Goal: Transaction & Acquisition: Book appointment/travel/reservation

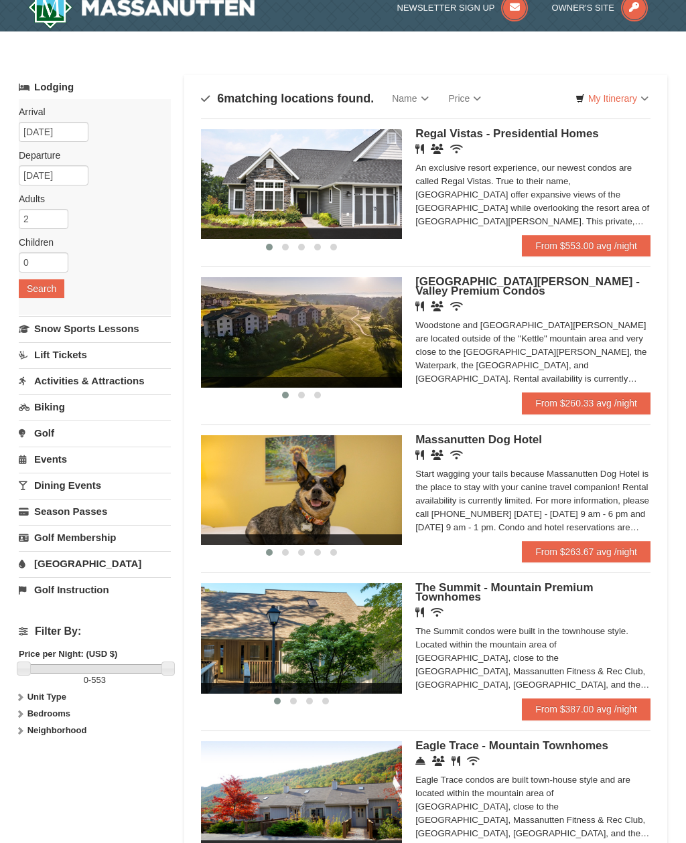
scroll to position [10, 0]
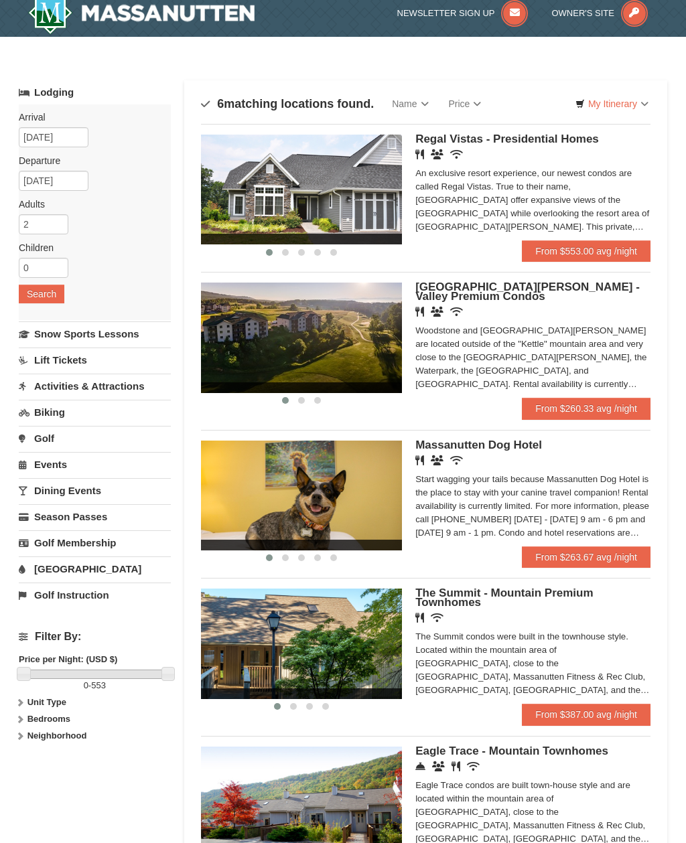
click at [643, 103] on link "My Itinerary" at bounding box center [611, 104] width 90 height 20
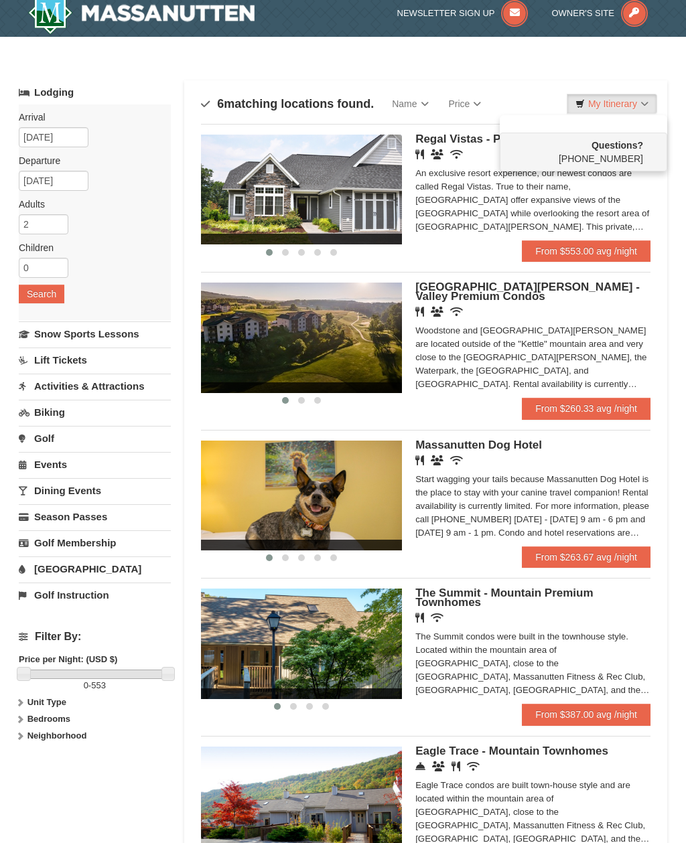
click at [641, 108] on div at bounding box center [343, 421] width 686 height 843
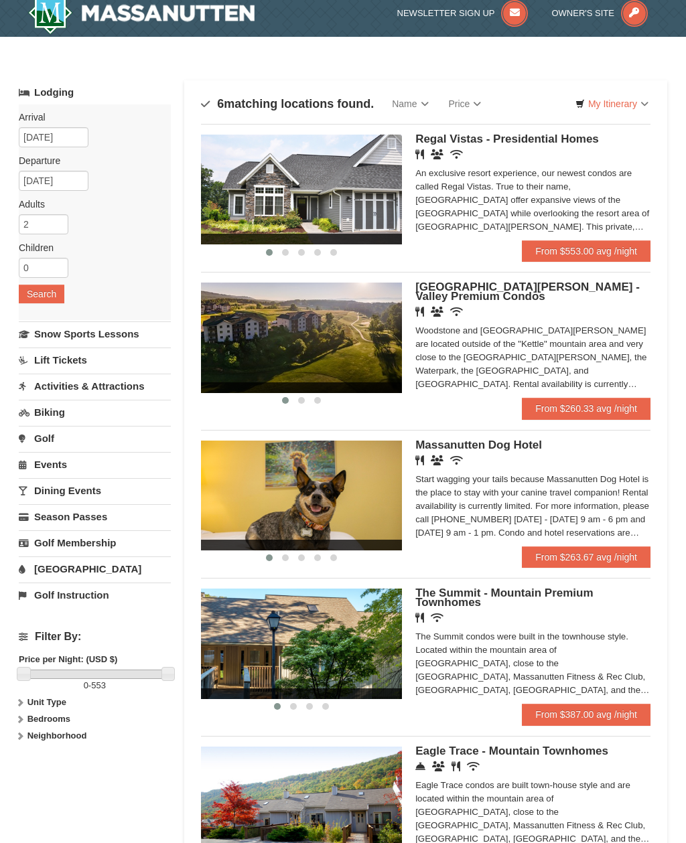
scroll to position [0, 0]
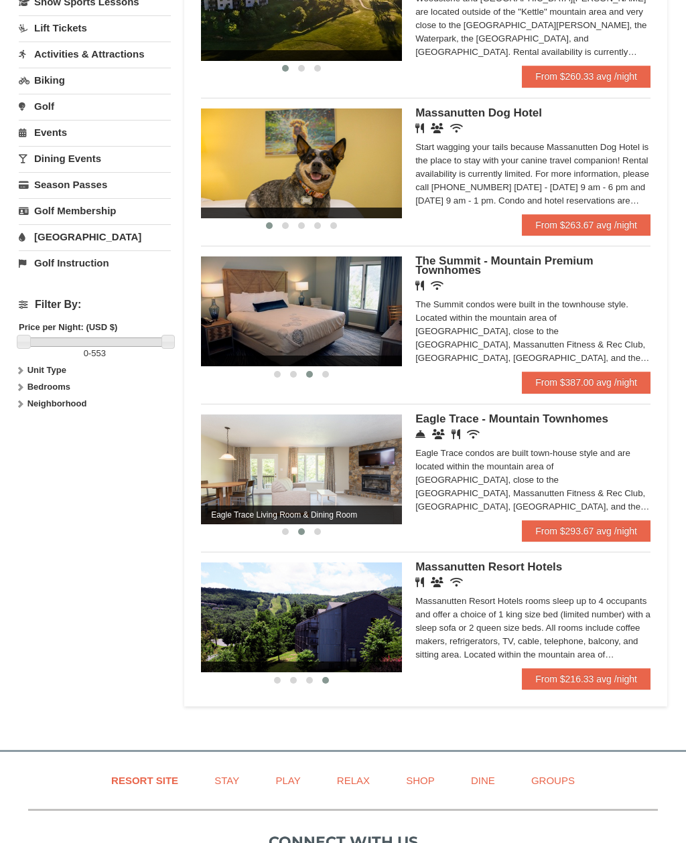
scroll to position [344, 0]
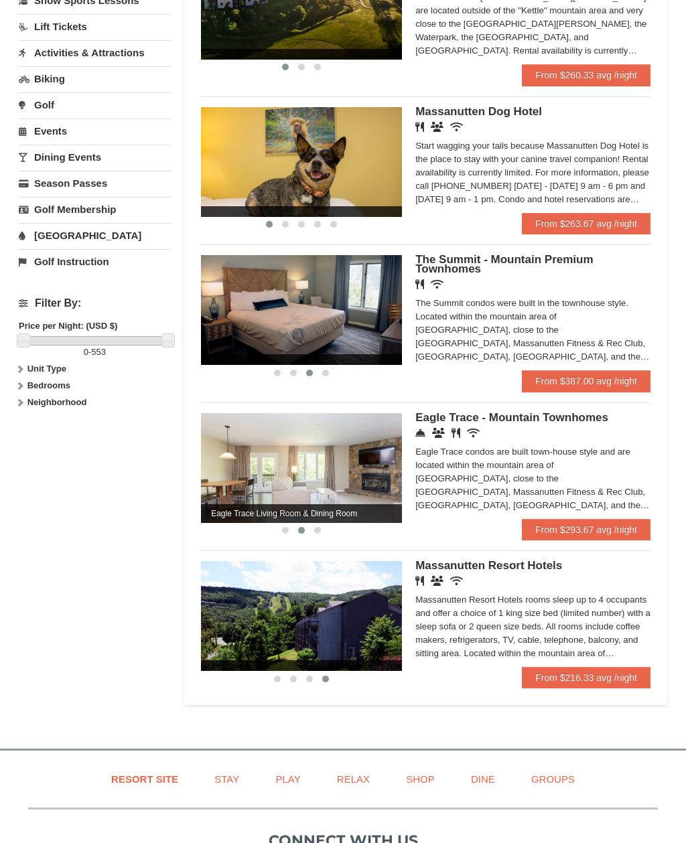
click at [360, 455] on img at bounding box center [301, 468] width 201 height 110
click at [577, 534] on link "From $293.67 avg /night" at bounding box center [586, 529] width 129 height 21
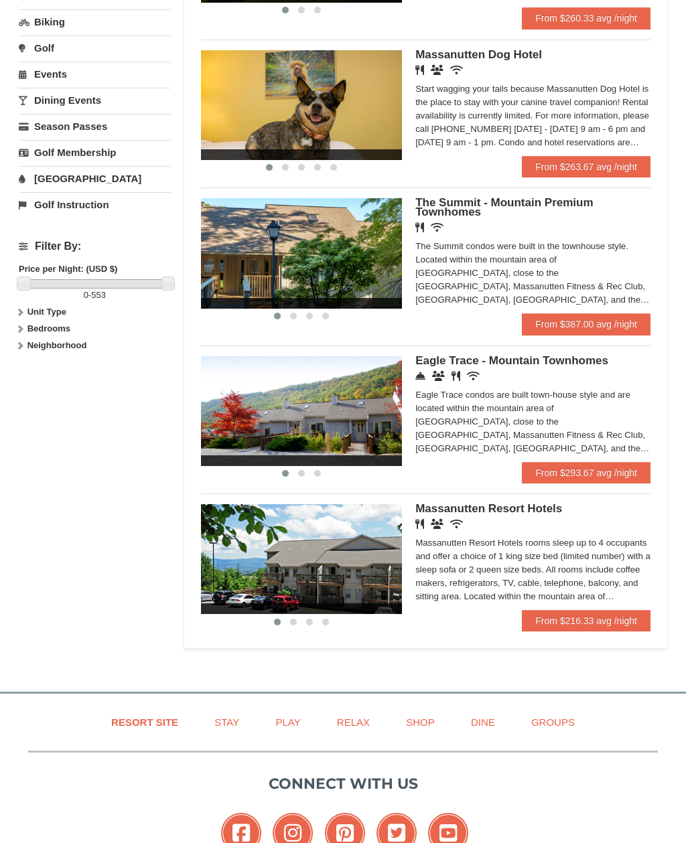
scroll to position [401, 0]
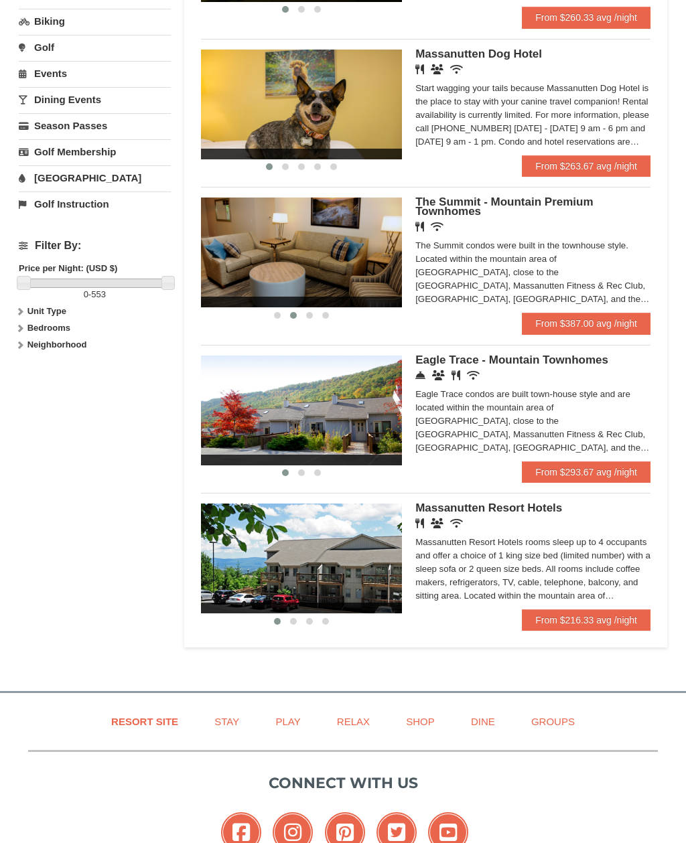
click at [676, 340] on div "× Categories Map List Filter My Itinerary Questions? [PHONE_NUMBER] Lodging Arr…" at bounding box center [342, 161] width 675 height 1005
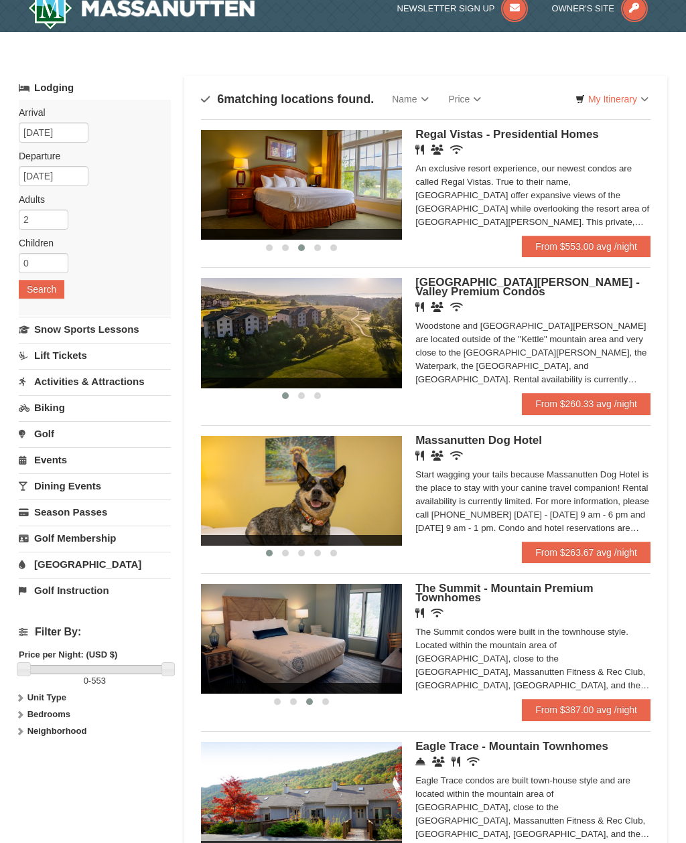
scroll to position [0, 0]
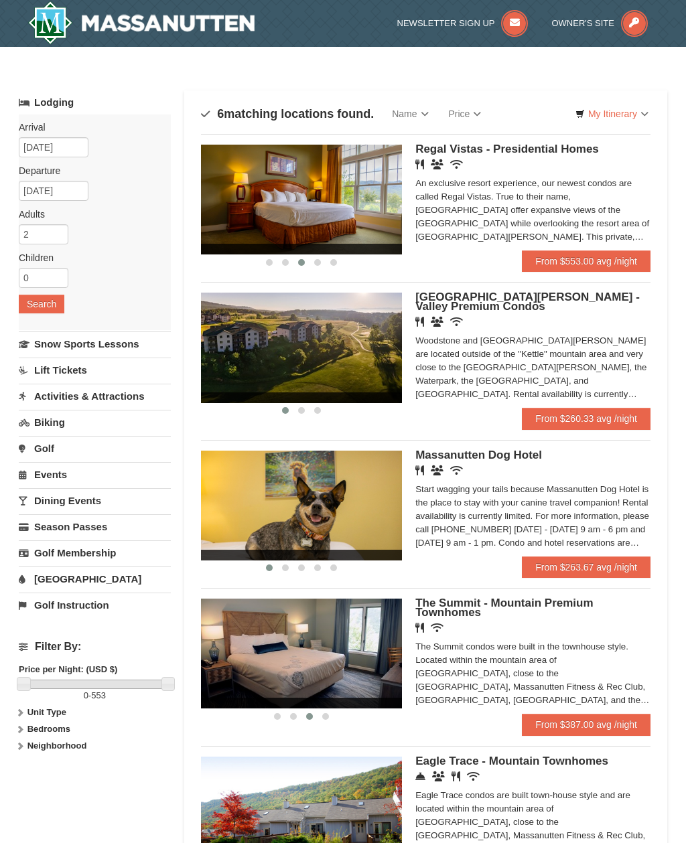
click at [627, 121] on link "My Itinerary" at bounding box center [611, 114] width 90 height 20
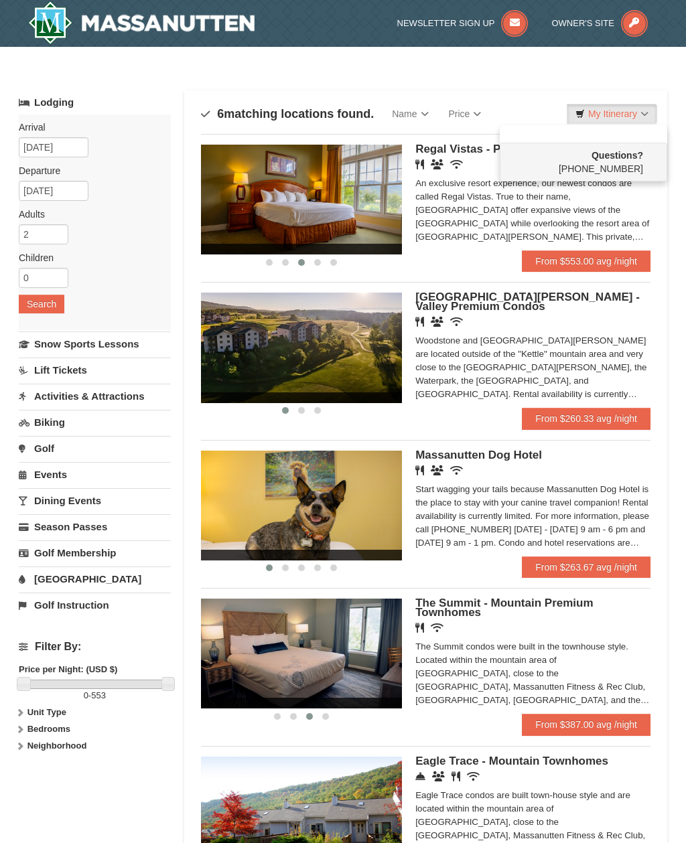
click at [645, 117] on div at bounding box center [343, 421] width 686 height 843
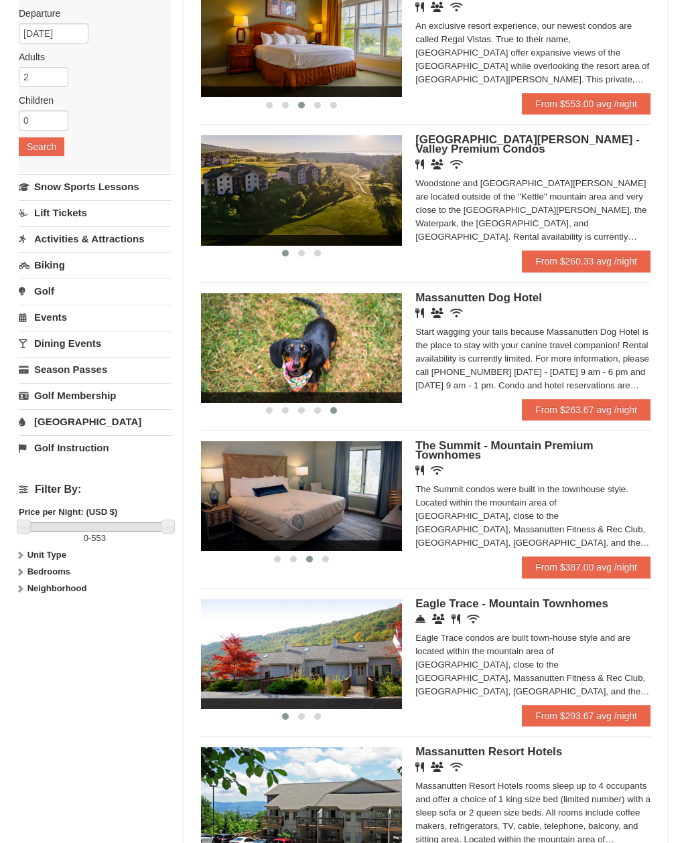
scroll to position [104, 0]
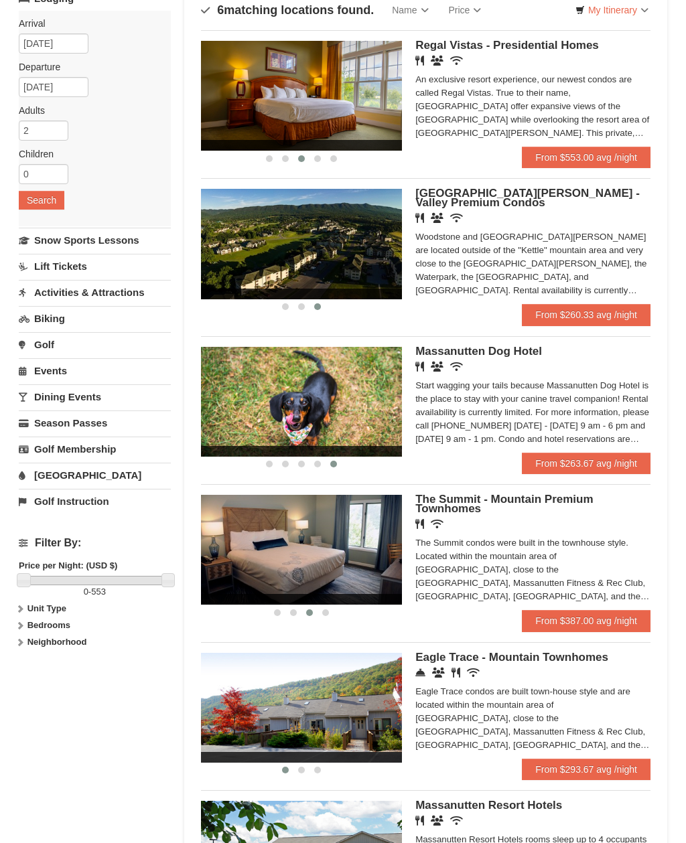
click at [357, 271] on img at bounding box center [301, 244] width 201 height 110
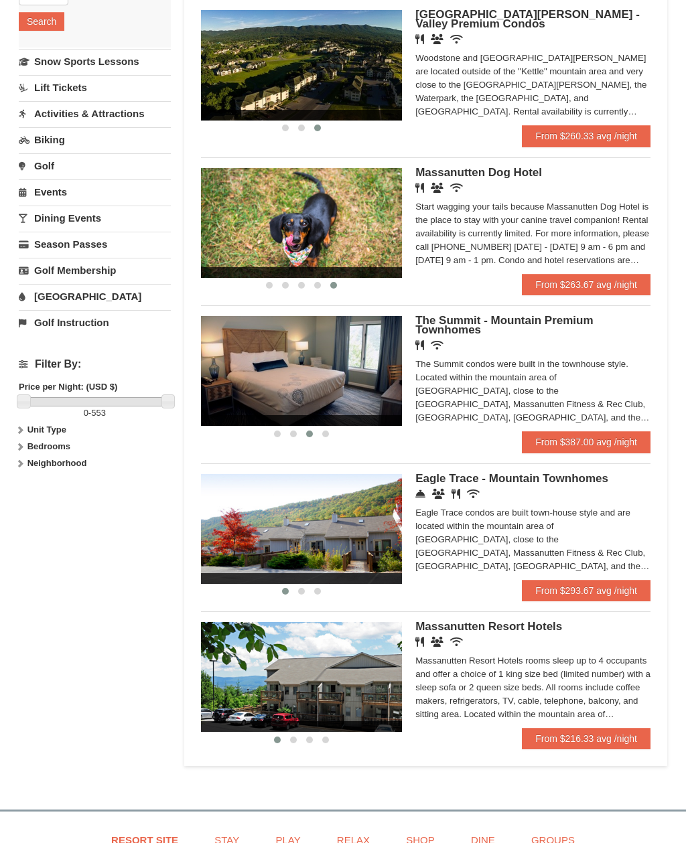
scroll to position [283, 0]
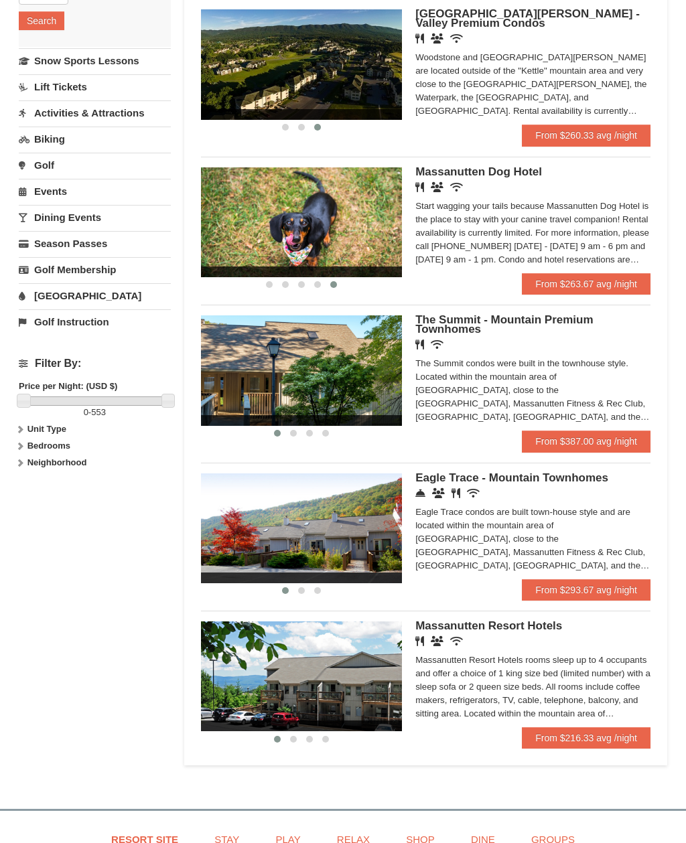
click at [342, 436] on div at bounding box center [301, 433] width 201 height 14
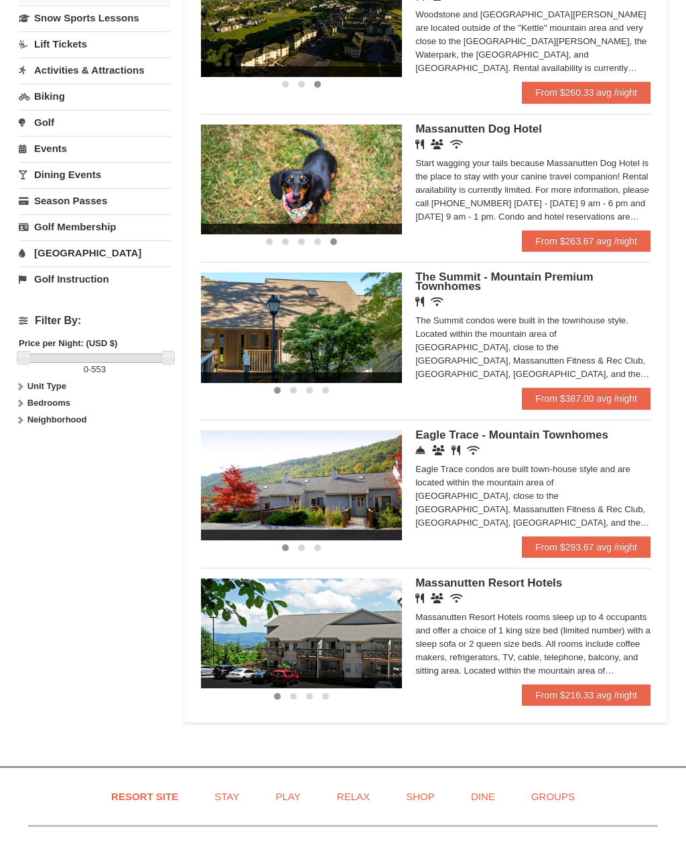
click at [619, 696] on link "From $216.33 avg /night" at bounding box center [586, 694] width 129 height 21
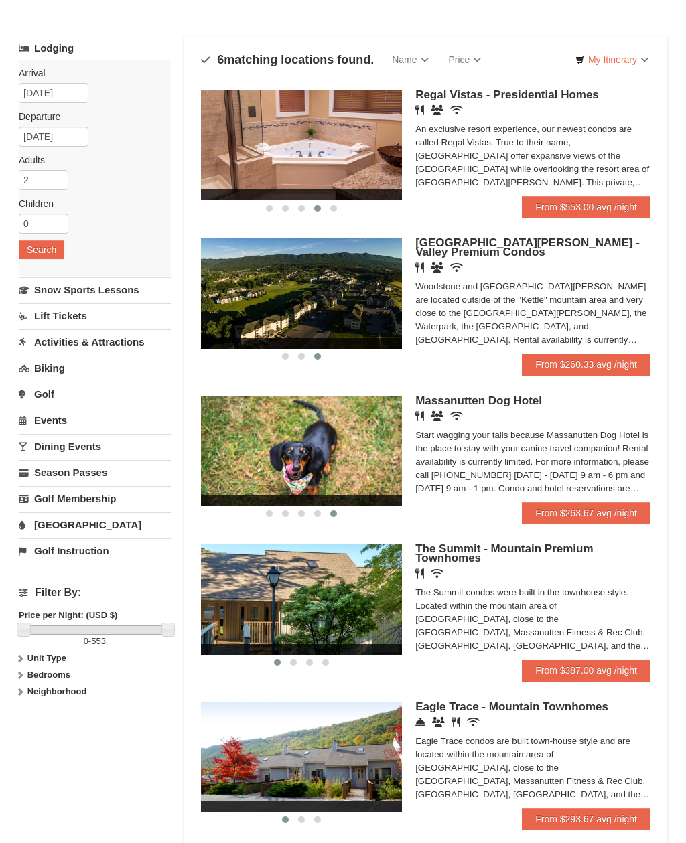
scroll to position [62, 0]
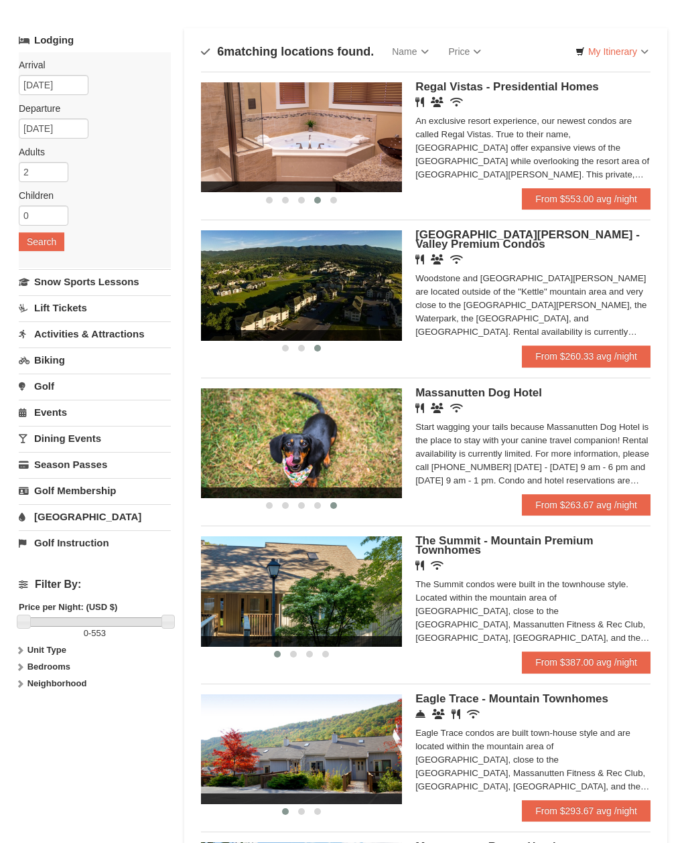
click at [373, 353] on div at bounding box center [301, 348] width 201 height 14
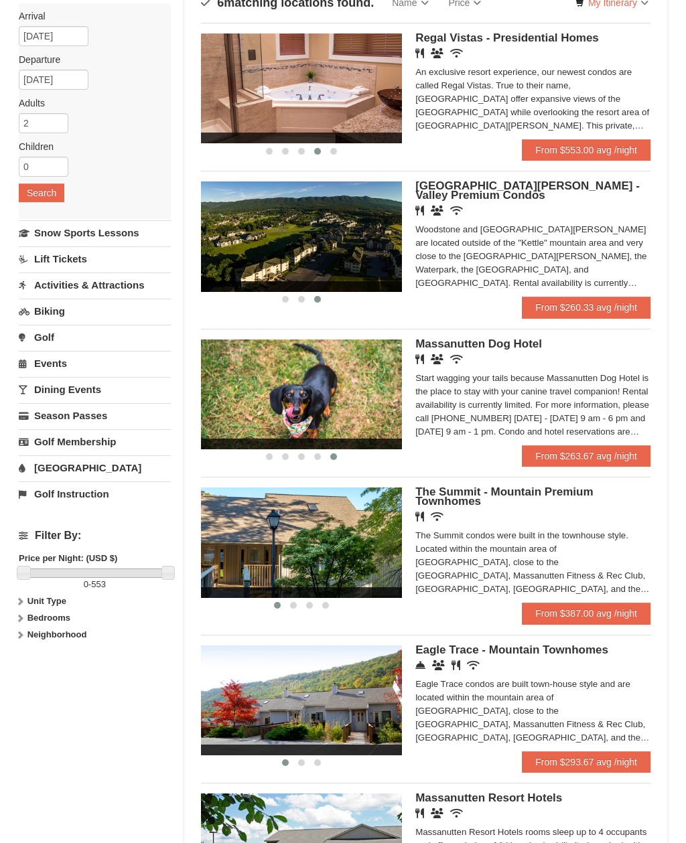
scroll to position [112, 0]
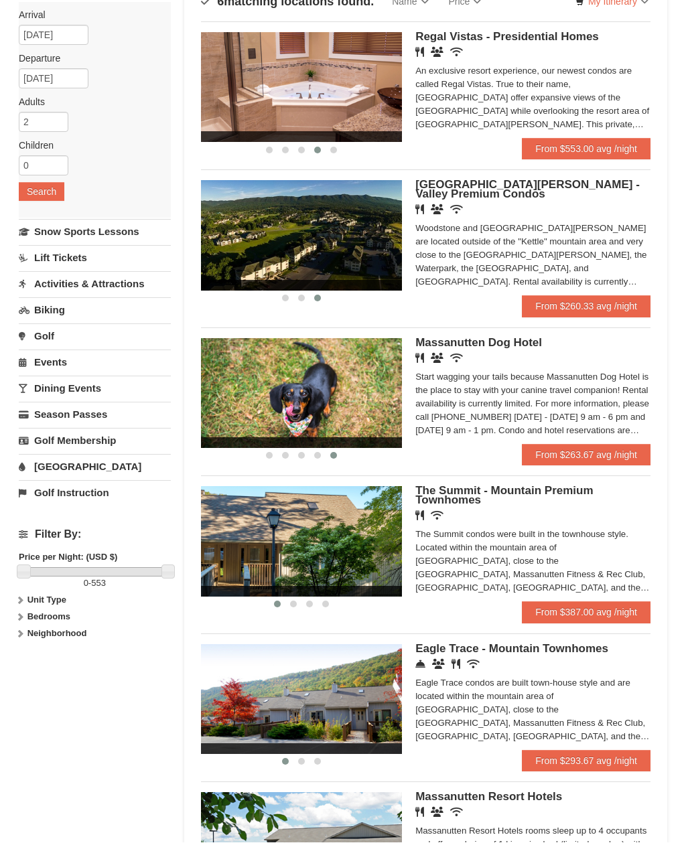
click at [348, 735] on img at bounding box center [301, 700] width 201 height 110
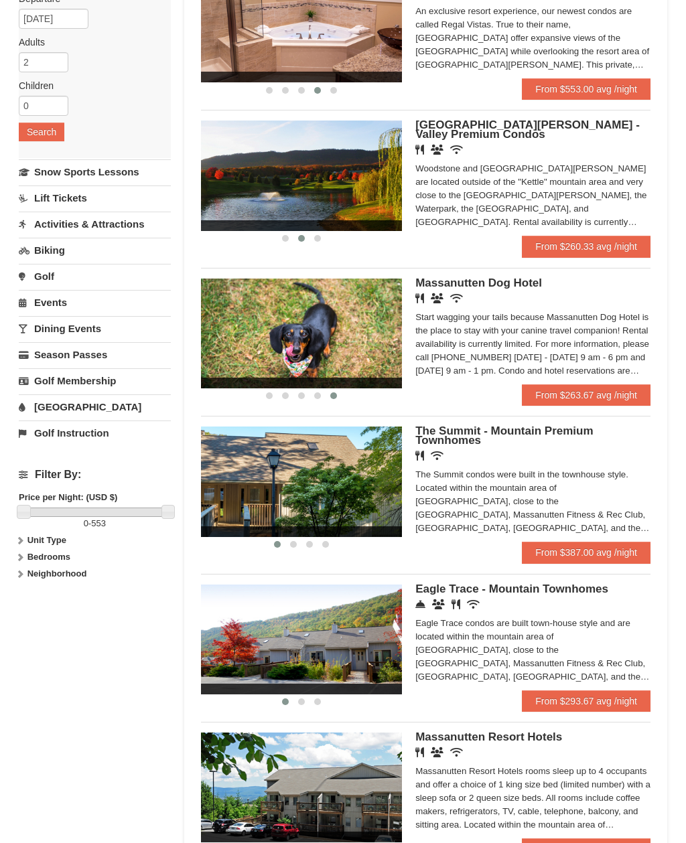
scroll to position [181, 0]
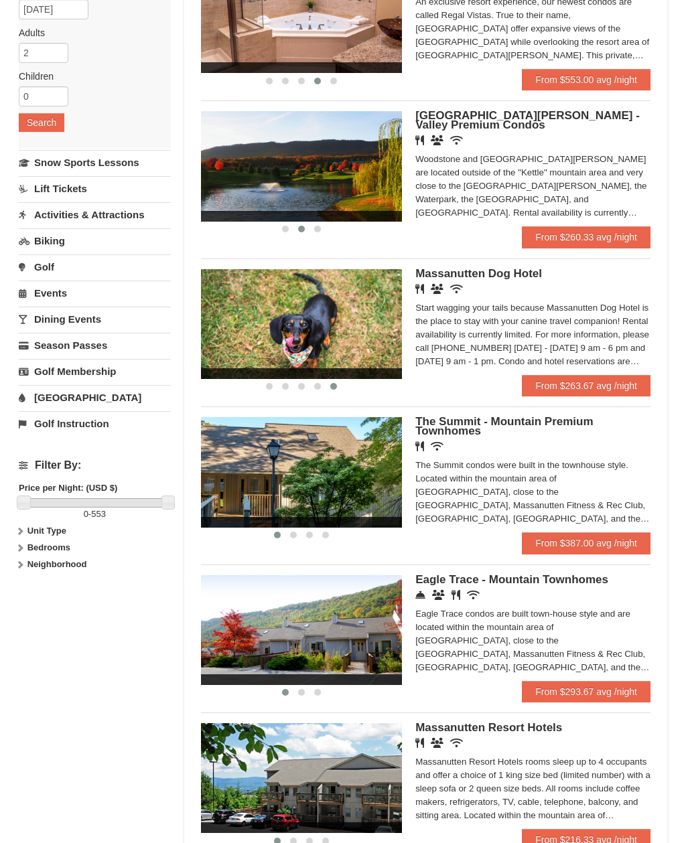
click at [362, 613] on img at bounding box center [301, 631] width 201 height 110
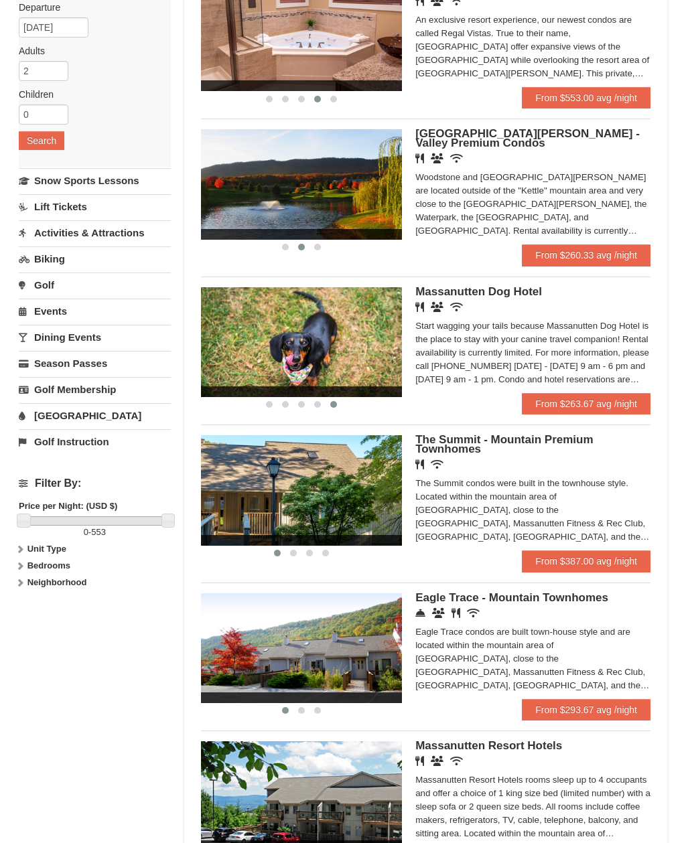
scroll to position [162, 0]
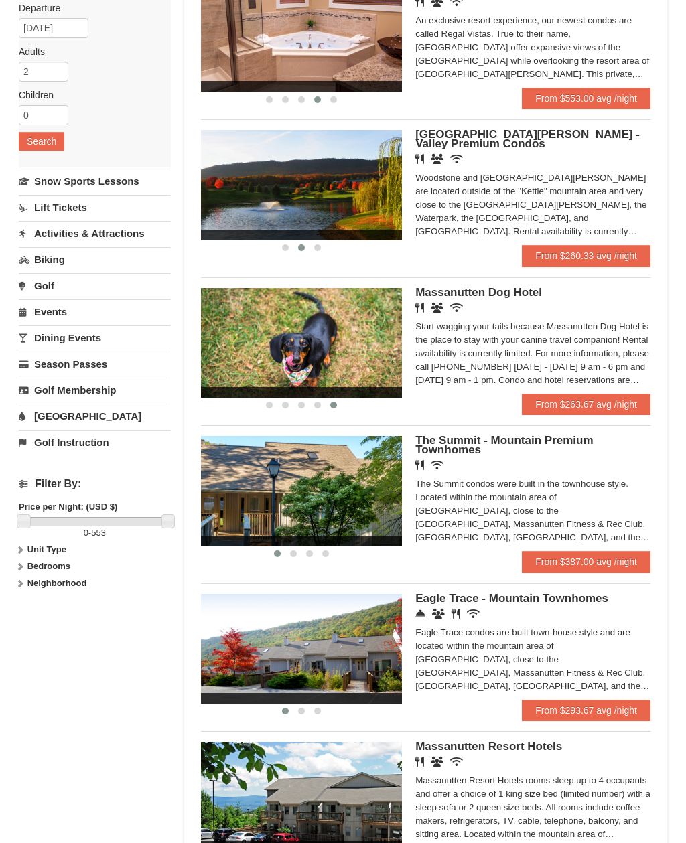
click at [376, 198] on img at bounding box center [301, 186] width 201 height 110
click at [350, 253] on div at bounding box center [301, 248] width 201 height 14
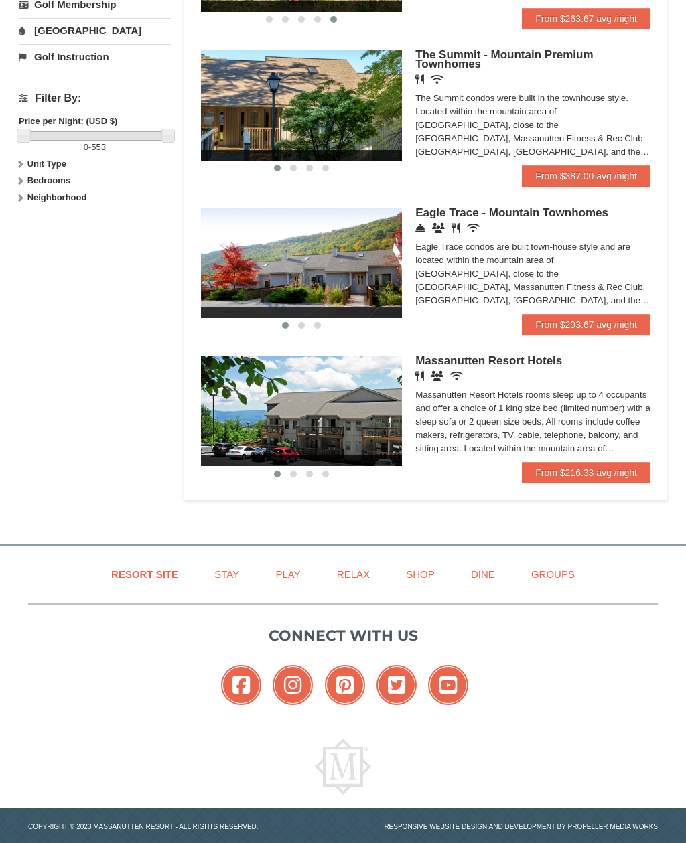
scroll to position [548, 0]
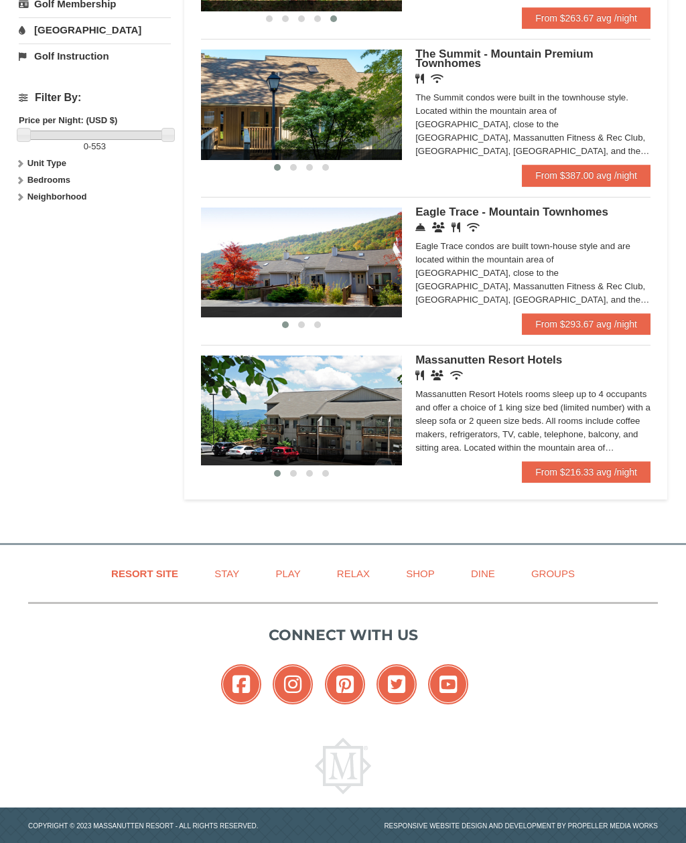
click at [359, 264] on img at bounding box center [301, 263] width 201 height 110
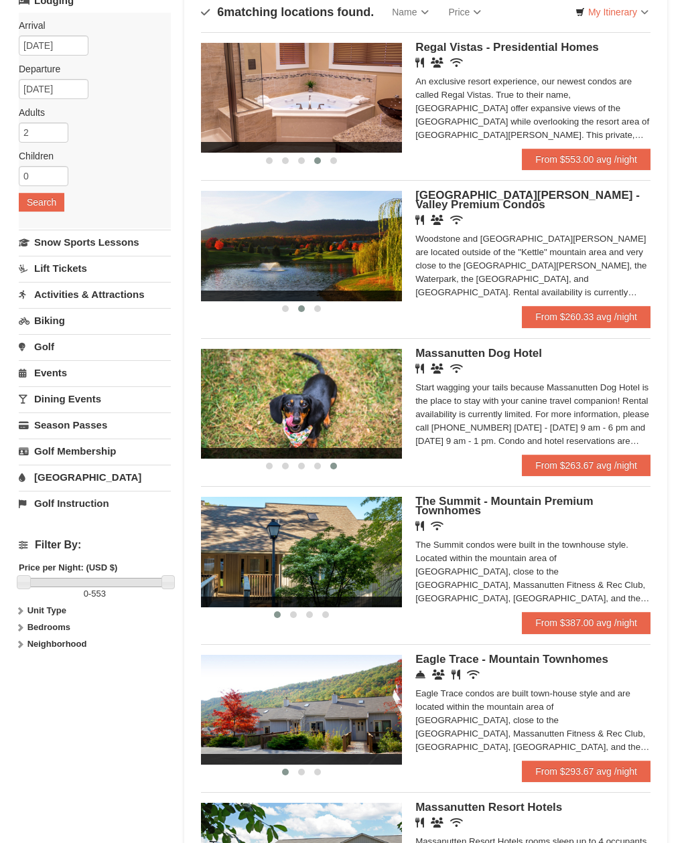
scroll to position [0, 0]
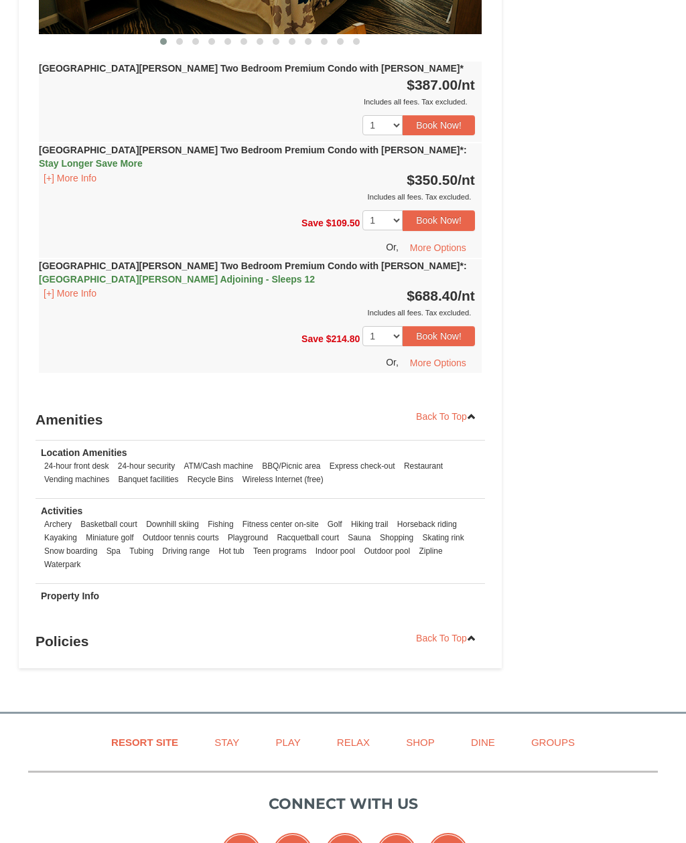
scroll to position [3158, 0]
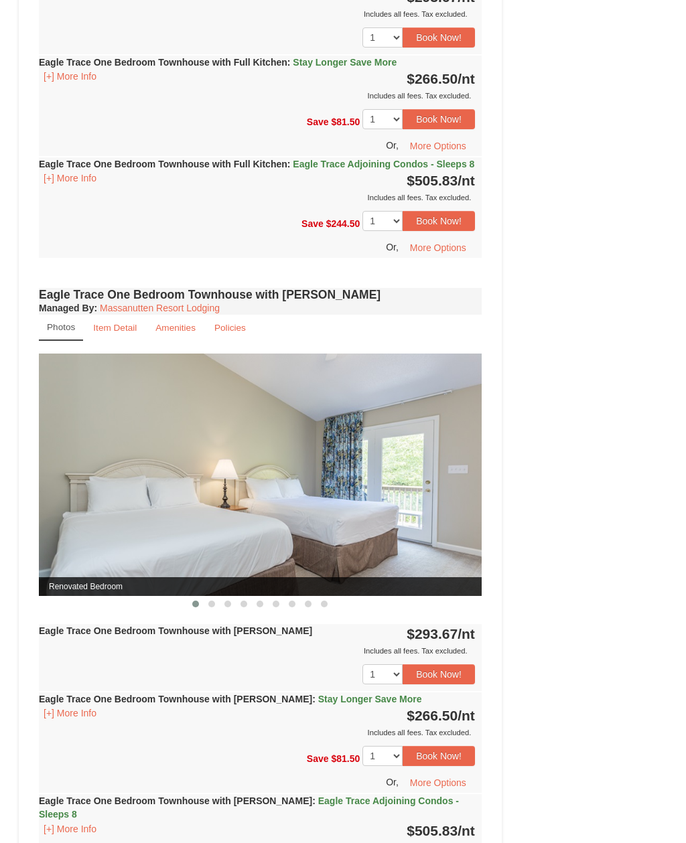
scroll to position [927, 0]
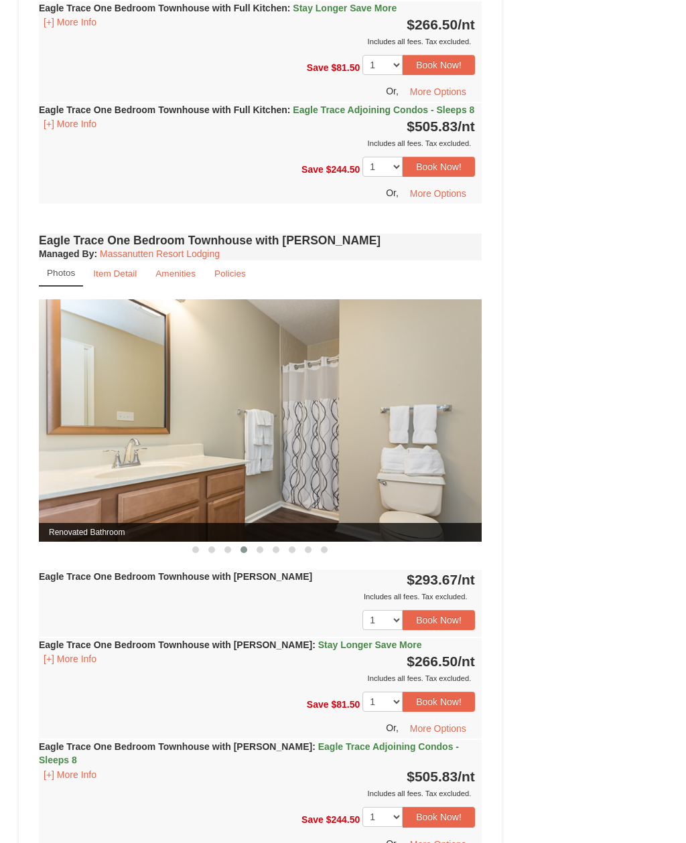
click at [353, 650] on span "Stay Longer Save More" at bounding box center [370, 644] width 104 height 11
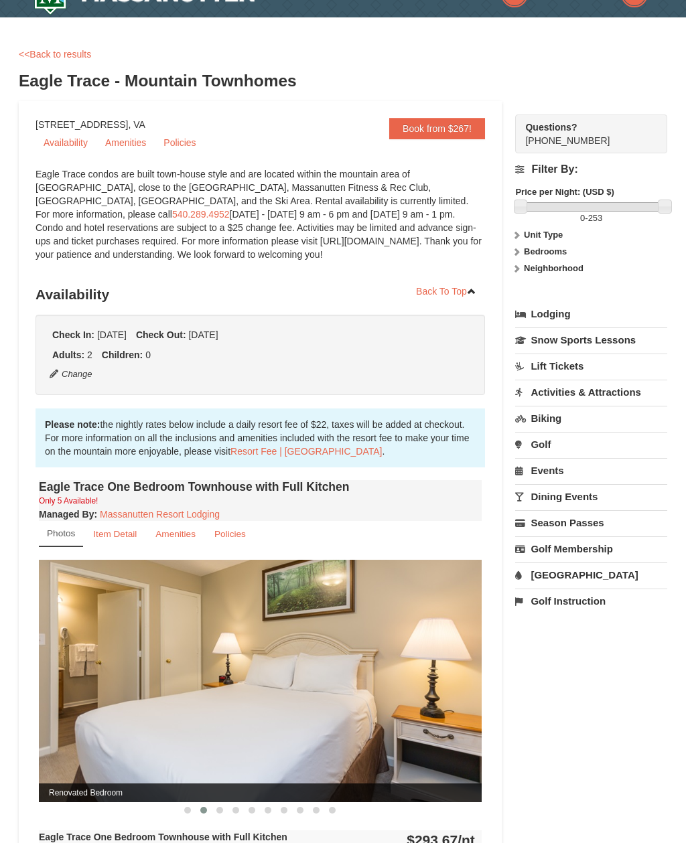
scroll to position [0, 0]
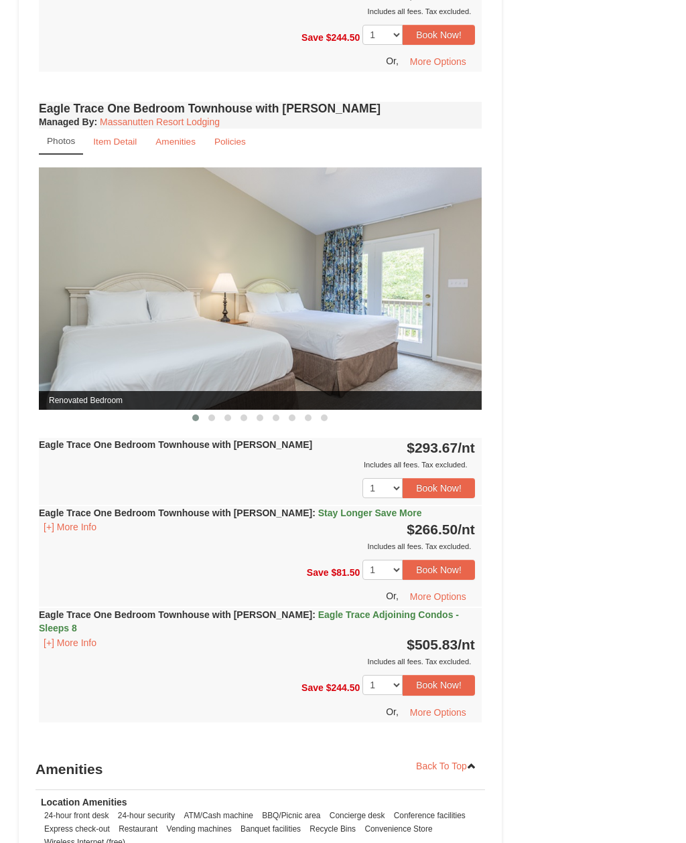
scroll to position [1061, 0]
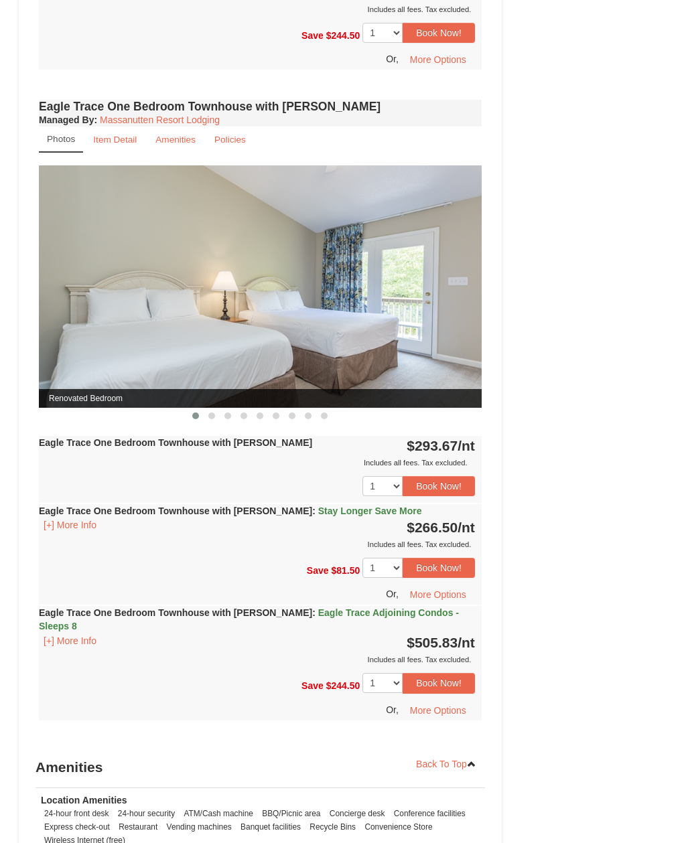
click at [442, 496] on button "Book Now!" at bounding box center [438, 486] width 72 height 20
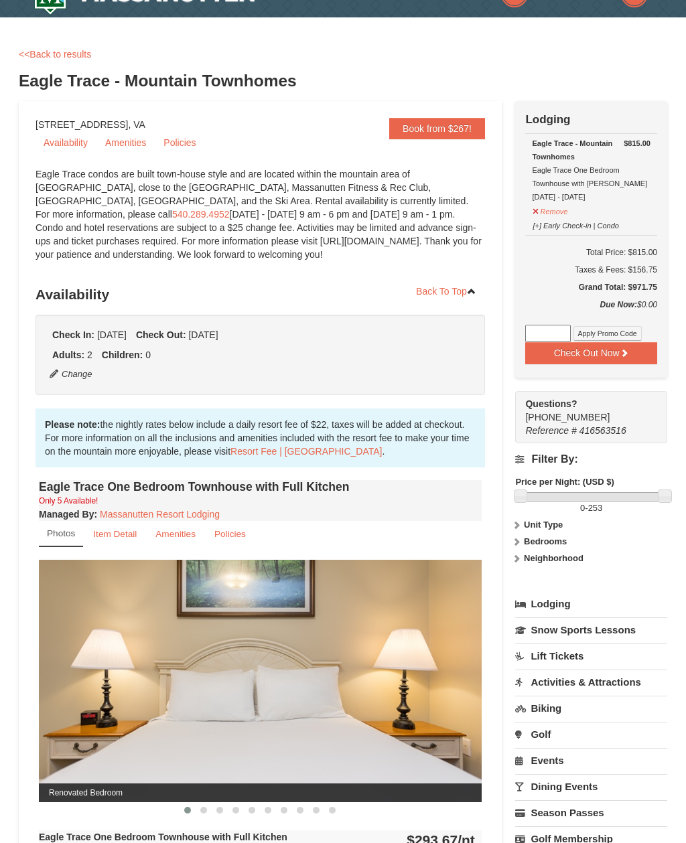
scroll to position [29, 0]
click at [554, 206] on button "Remove" at bounding box center [550, 210] width 36 height 17
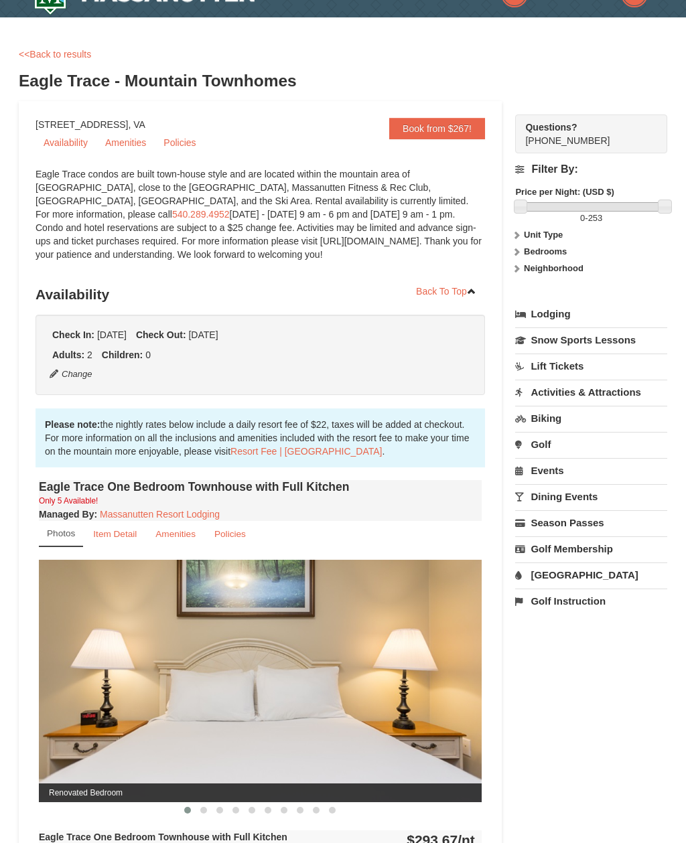
scroll to position [0, 0]
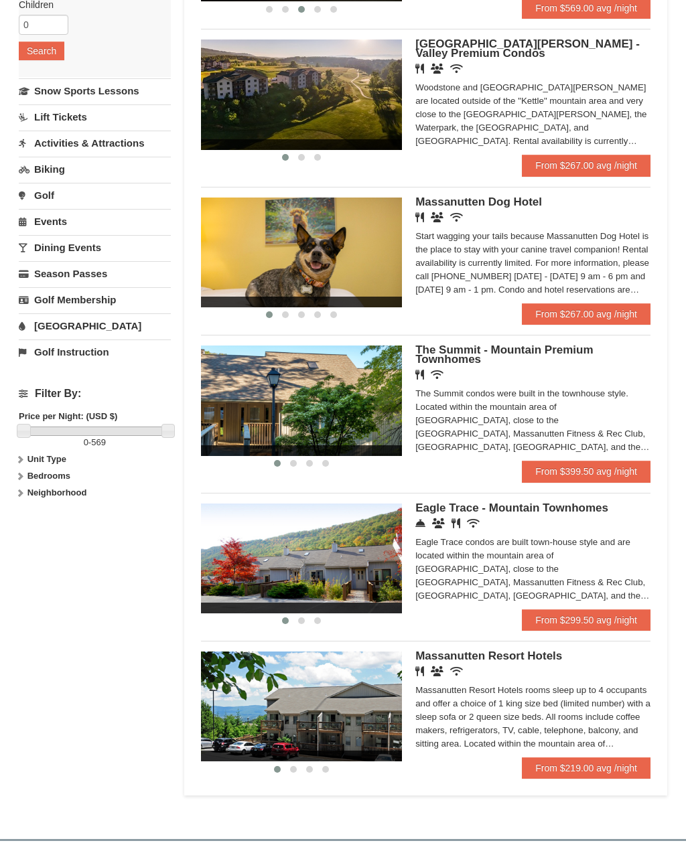
scroll to position [301, 0]
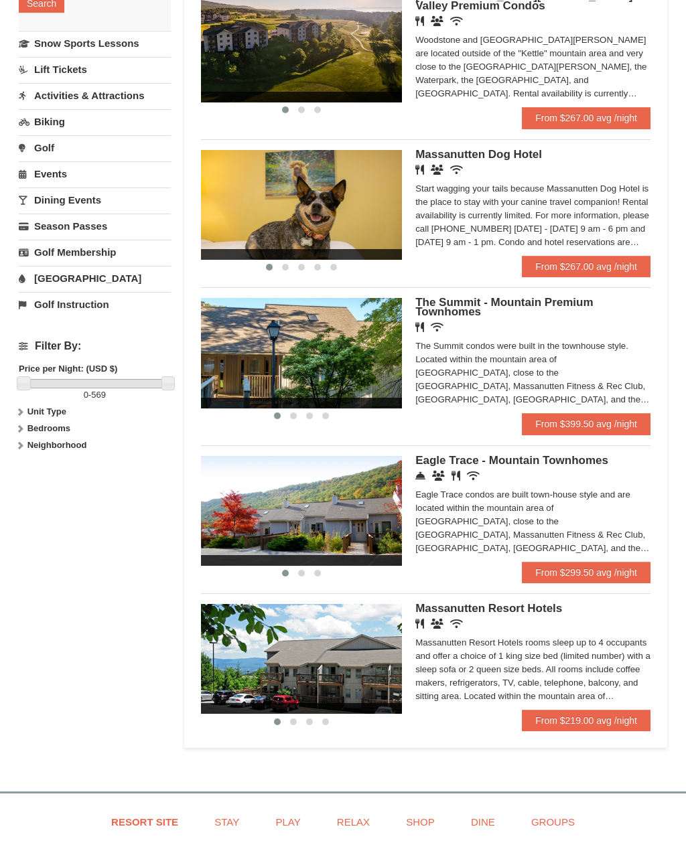
click at [370, 577] on div at bounding box center [301, 573] width 201 height 14
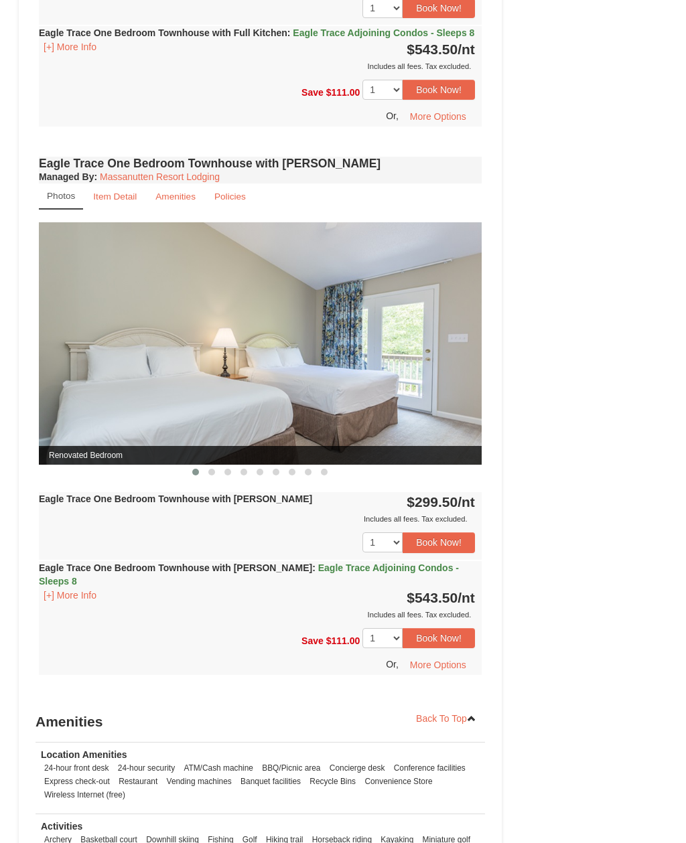
scroll to position [885, 0]
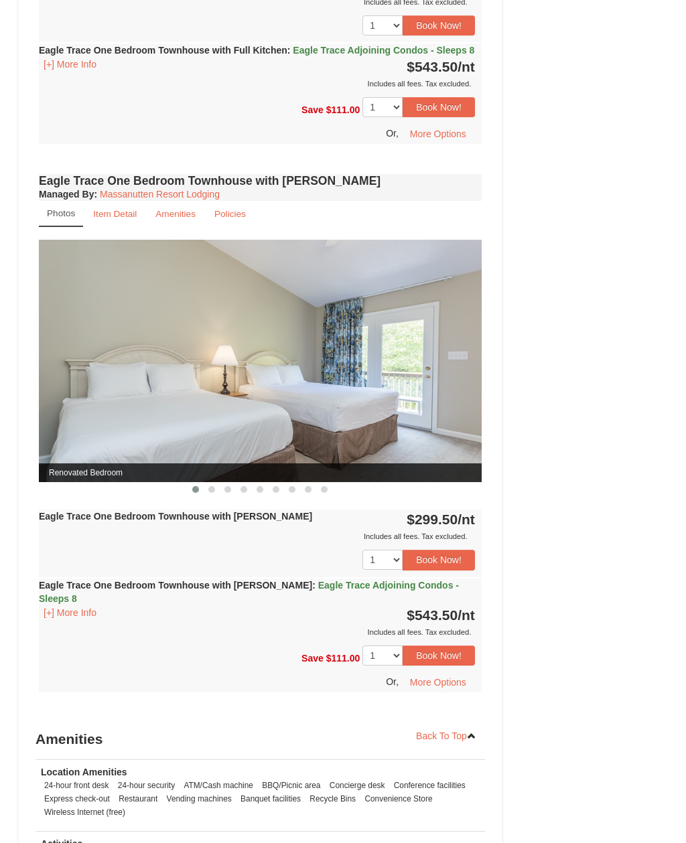
click at [455, 570] on button "Book Now!" at bounding box center [438, 560] width 72 height 20
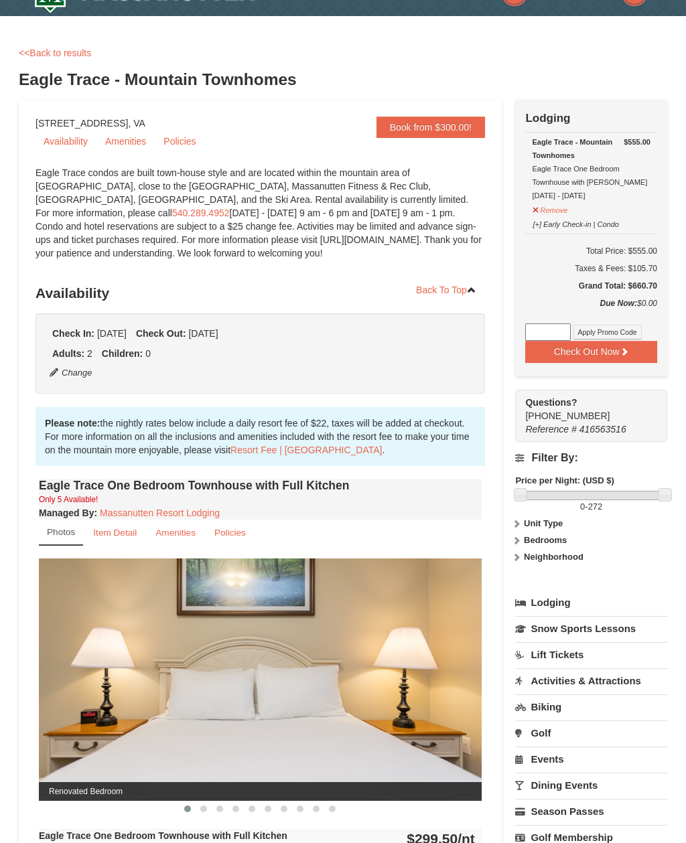
scroll to position [31, 0]
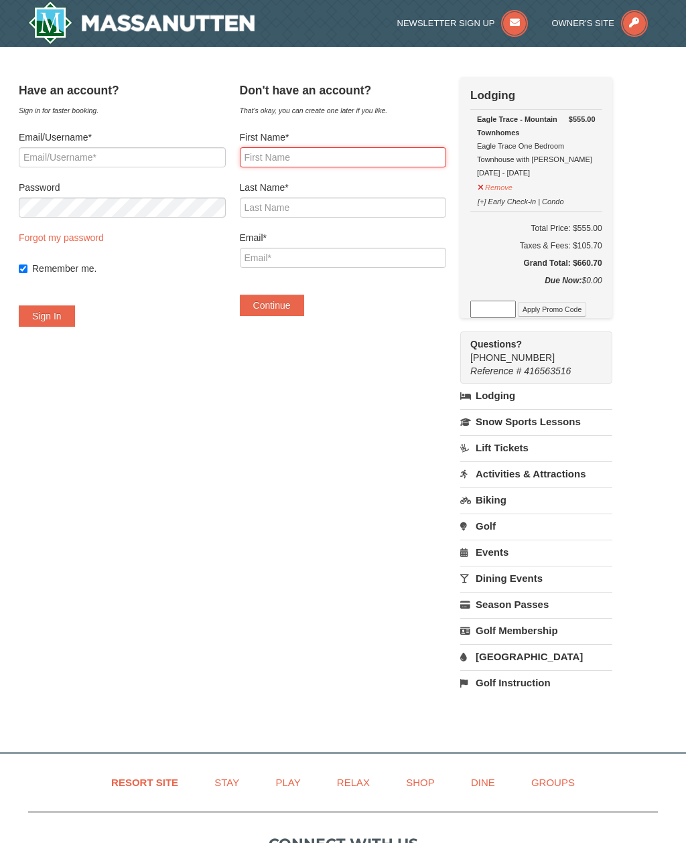
click at [341, 149] on input "First Name*" at bounding box center [343, 157] width 207 height 20
type input "Zuniyiah"
click at [410, 181] on label "Last Name*" at bounding box center [343, 187] width 207 height 13
click at [410, 198] on input "Last Name*" at bounding box center [343, 208] width 207 height 20
click at [392, 211] on input "Last Name*" at bounding box center [343, 208] width 207 height 20
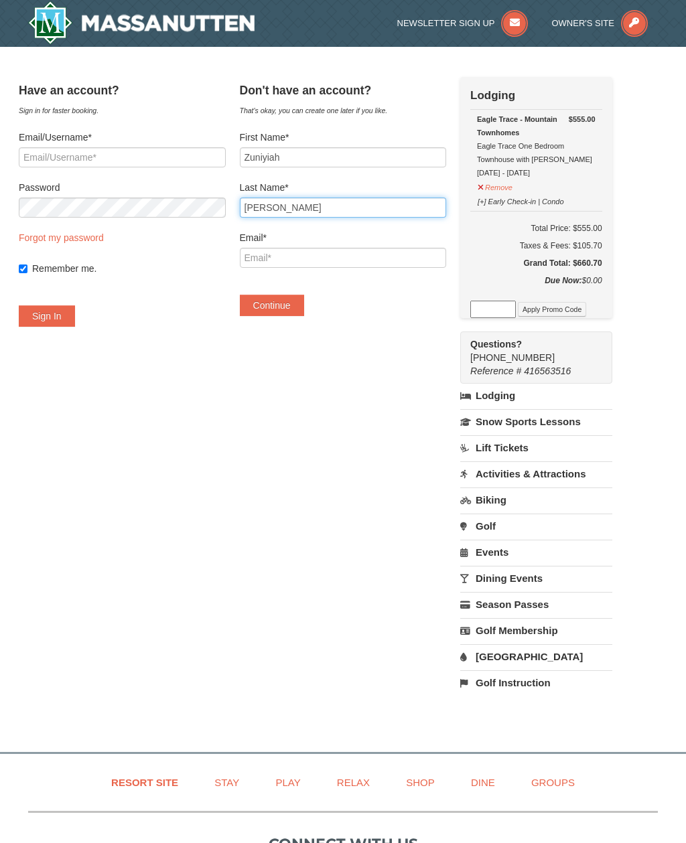
type input "Gillis"
click at [402, 232] on label "Email*" at bounding box center [343, 237] width 207 height 13
click at [402, 248] on input "Email*" at bounding box center [343, 258] width 207 height 20
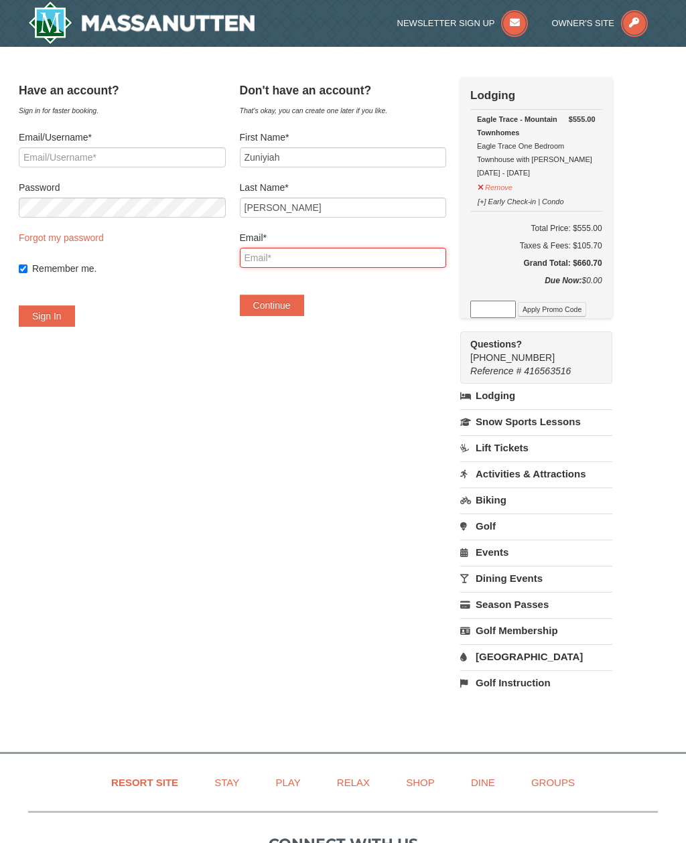
click at [411, 259] on input "Email*" at bounding box center [343, 258] width 207 height 20
type input "Zunugil606@gmail.com"
click at [295, 298] on button "Continue" at bounding box center [272, 305] width 64 height 21
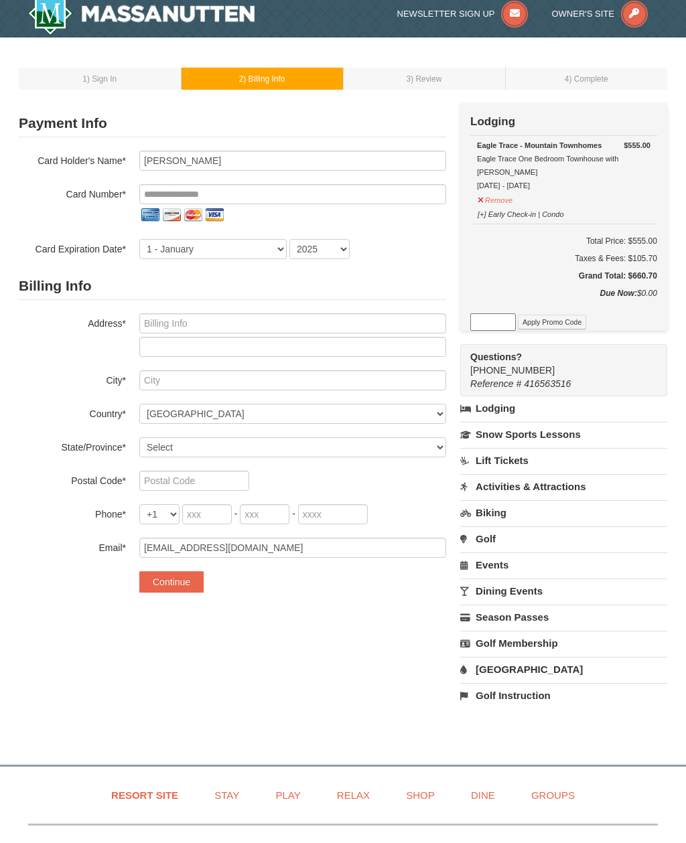
scroll to position [1, 0]
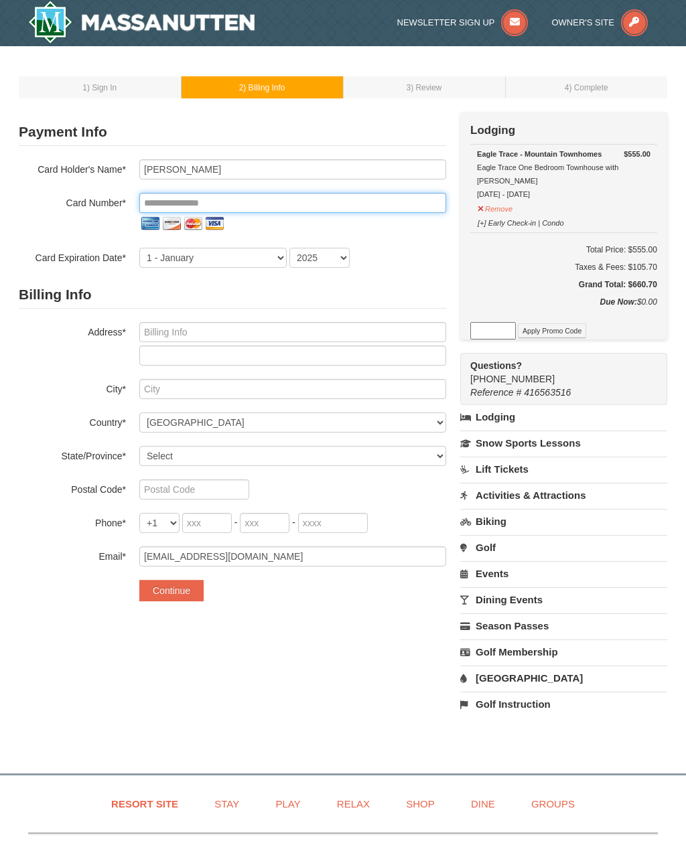
click at [410, 204] on input "tel" at bounding box center [292, 203] width 307 height 20
type input "*"
type input "**********"
select select "12"
select select "2028"
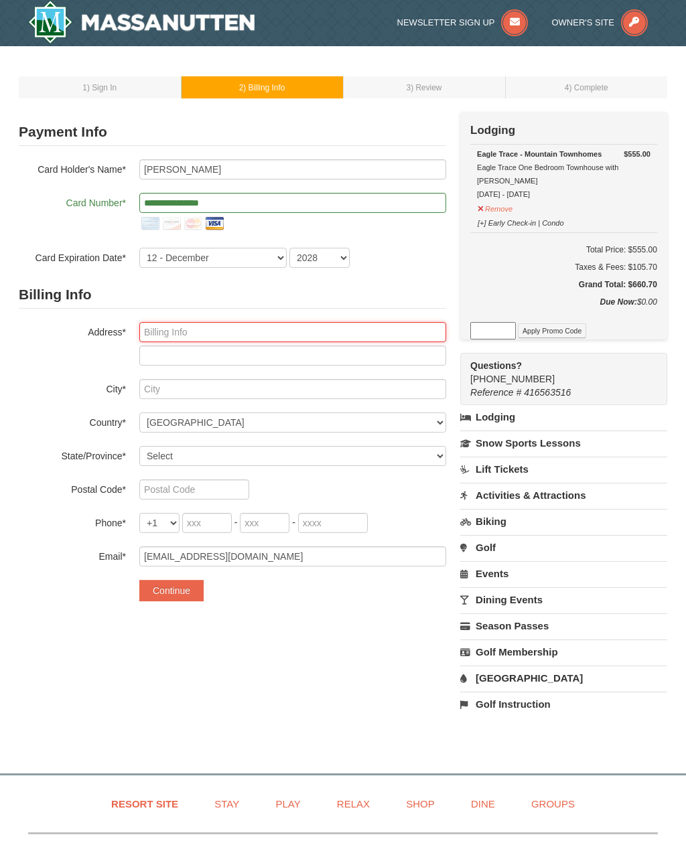
type input "3"
type input "3604 harbinger rd"
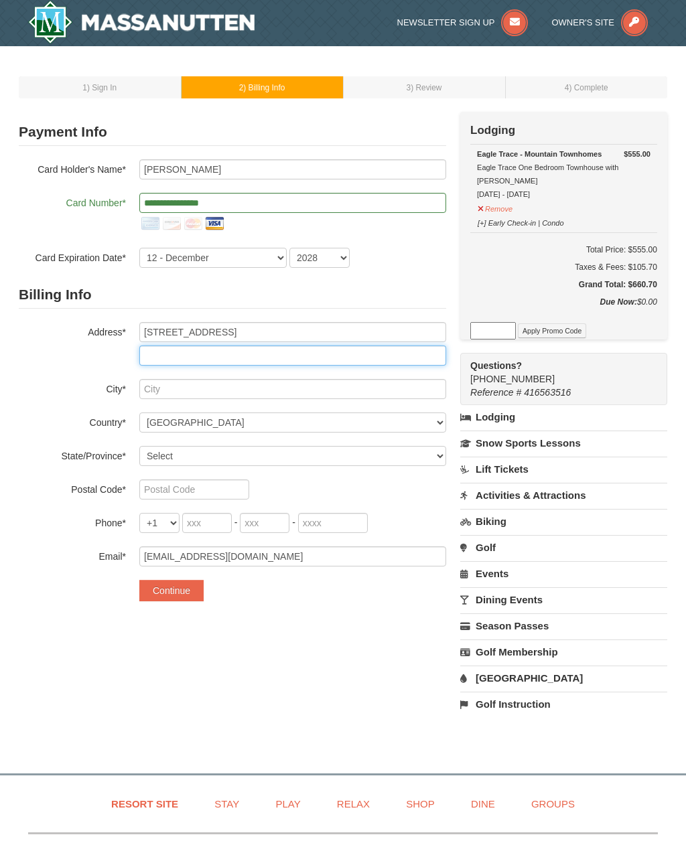
click at [344, 355] on input "text" at bounding box center [292, 356] width 307 height 20
type input "Apt 103"
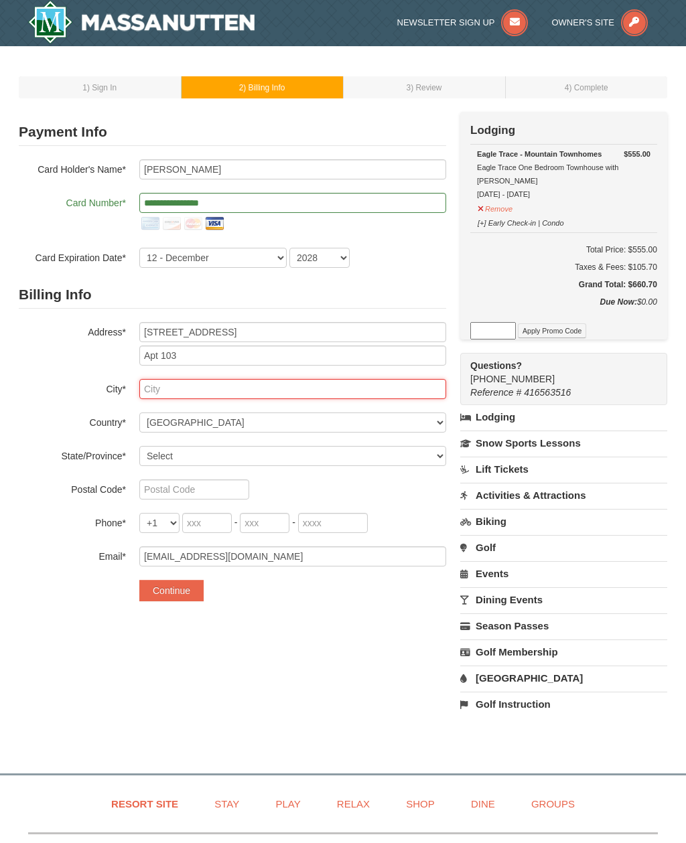
click at [291, 389] on input "text" at bounding box center [292, 389] width 307 height 20
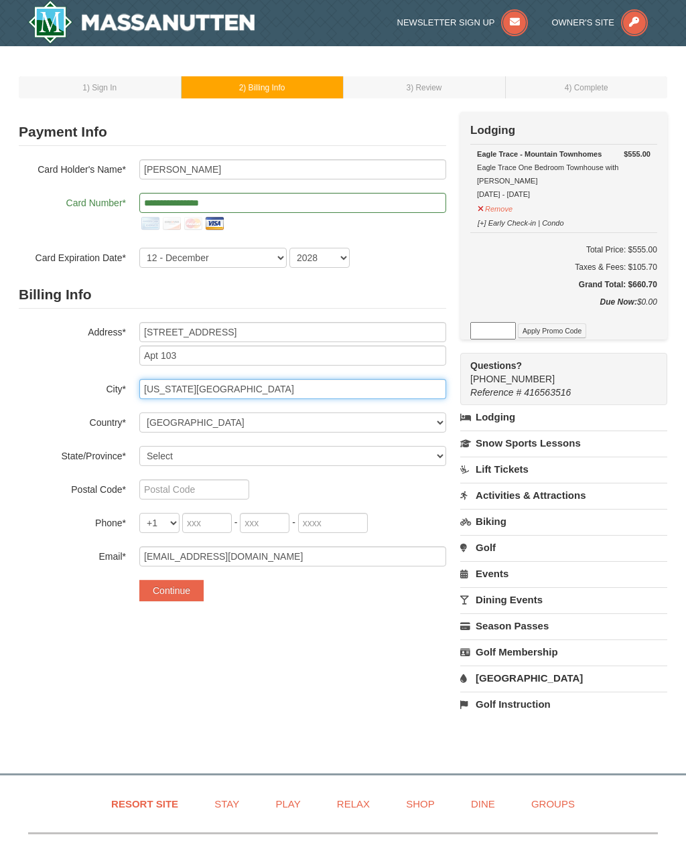
type input "Virginia beach"
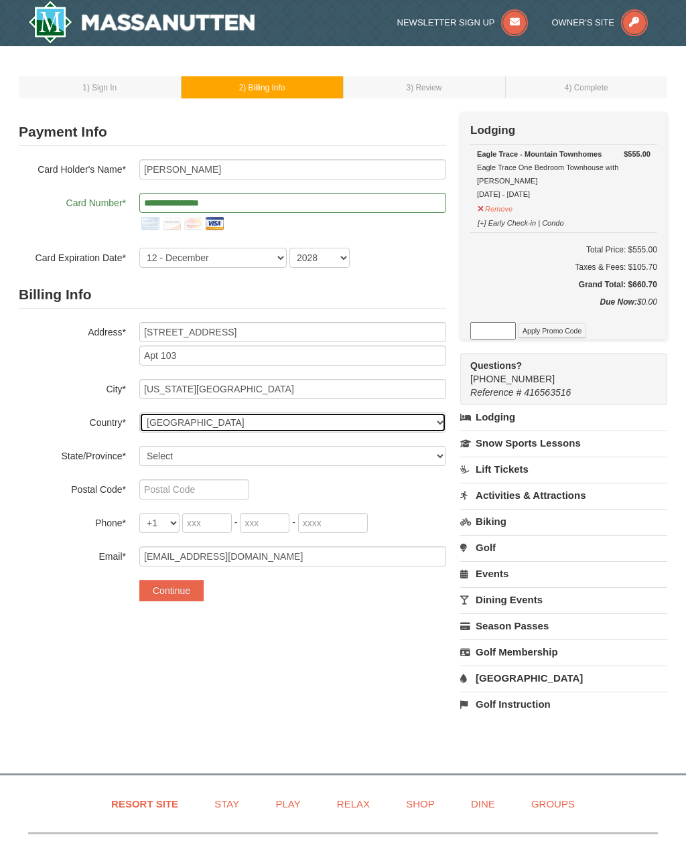
click at [301, 426] on select "----- Select ------ Afghanistan Åland Islands Albania Algeria American Samoa An…" at bounding box center [292, 422] width 307 height 20
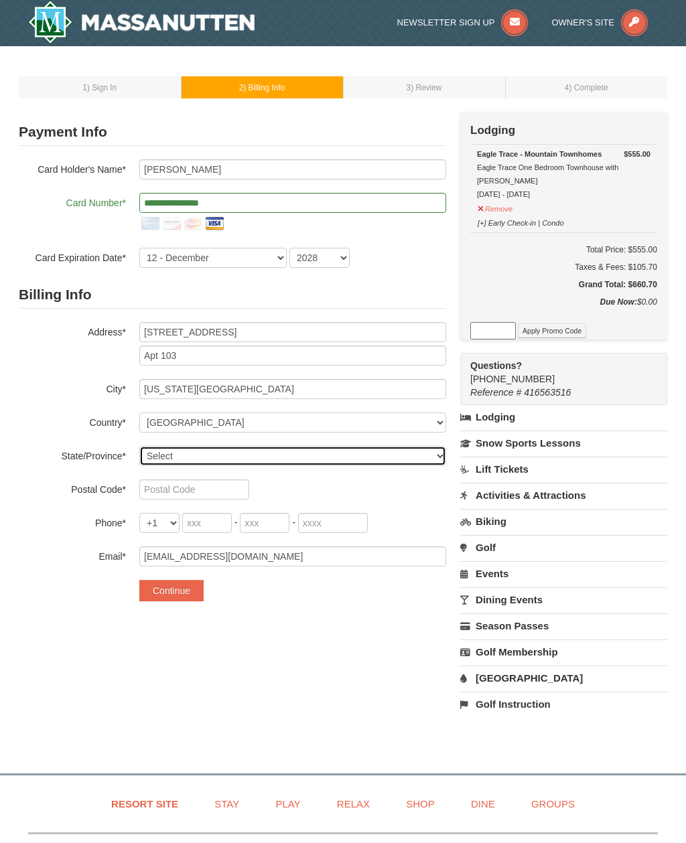
click at [225, 452] on select "Select Alabama Alaska American Samoa Arizona Arkansas California Colorado Conne…" at bounding box center [292, 456] width 307 height 20
select select "VA"
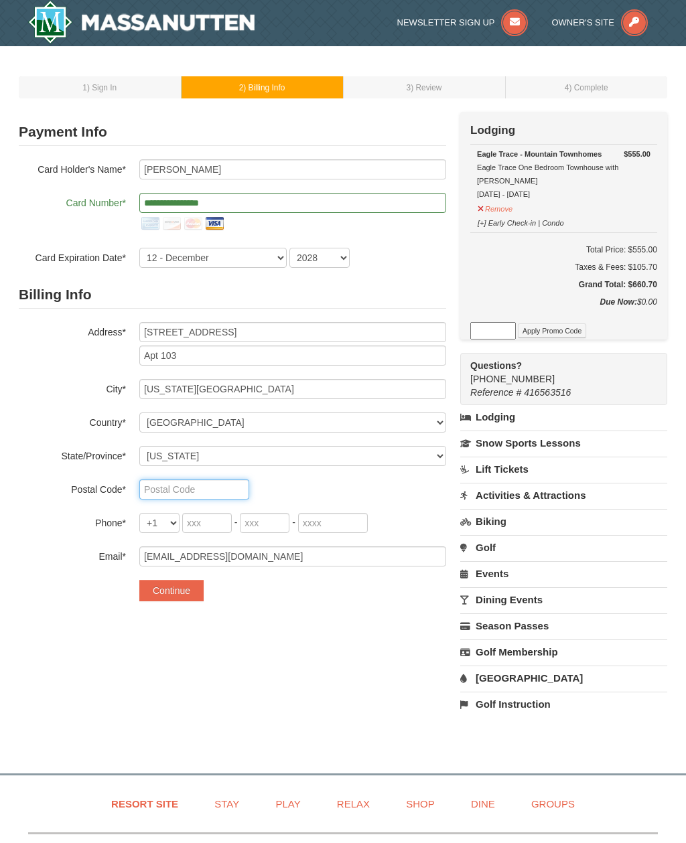
click at [228, 496] on input "text" at bounding box center [194, 489] width 110 height 20
type input "Q"
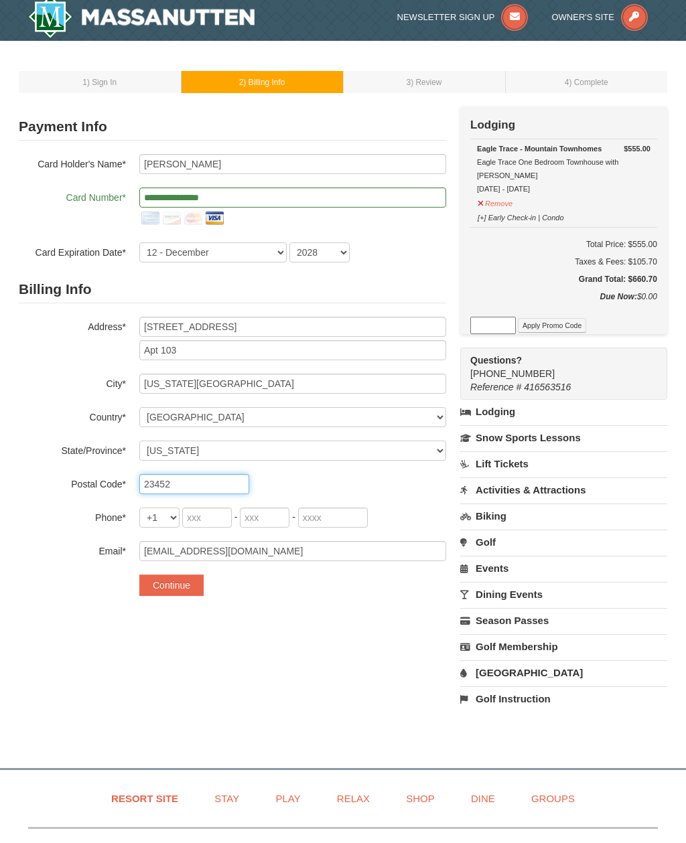
type input "23452"
click at [223, 520] on input "tel" at bounding box center [207, 523] width 50 height 20
type input "757"
click at [286, 527] on input "tel" at bounding box center [265, 523] width 50 height 20
type input "7"
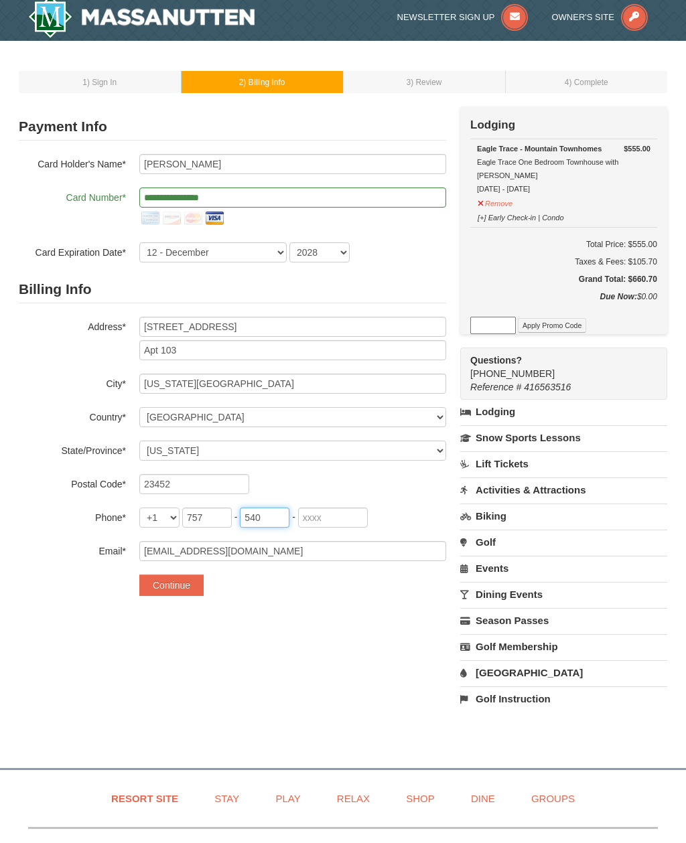
type input "540"
click at [339, 524] on input "tel" at bounding box center [333, 523] width 70 height 20
type input "7547"
click at [192, 583] on button "Continue" at bounding box center [171, 590] width 64 height 21
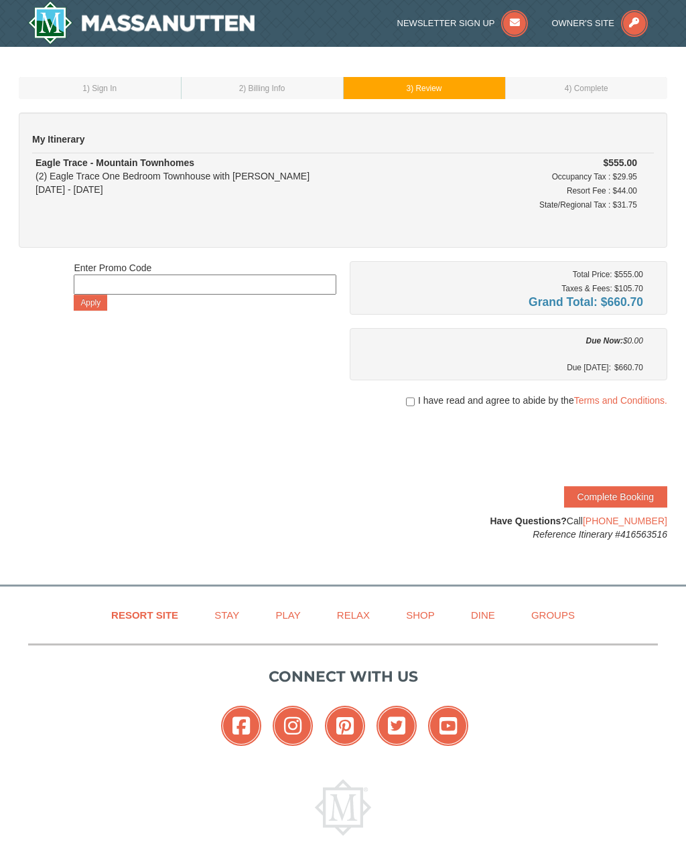
click at [411, 399] on input "checkbox" at bounding box center [410, 401] width 9 height 11
checkbox input "true"
click at [627, 402] on link "Terms and Conditions." at bounding box center [620, 400] width 93 height 11
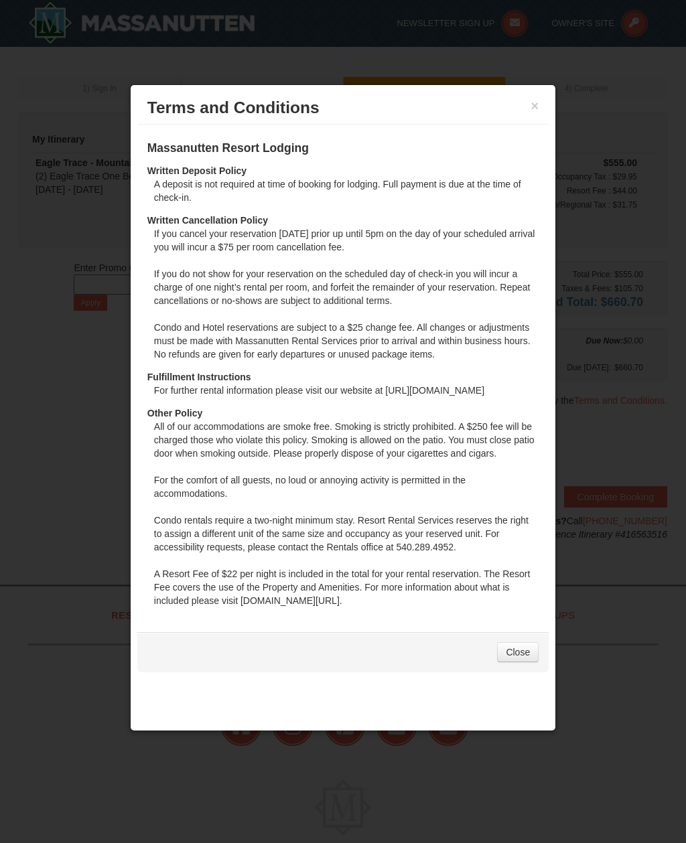
click at [546, 98] on div "× Terms and Conditions" at bounding box center [342, 108] width 411 height 33
click at [526, 122] on div "× Terms and Conditions" at bounding box center [342, 108] width 411 height 33
click at [536, 102] on button "×" at bounding box center [535, 105] width 8 height 13
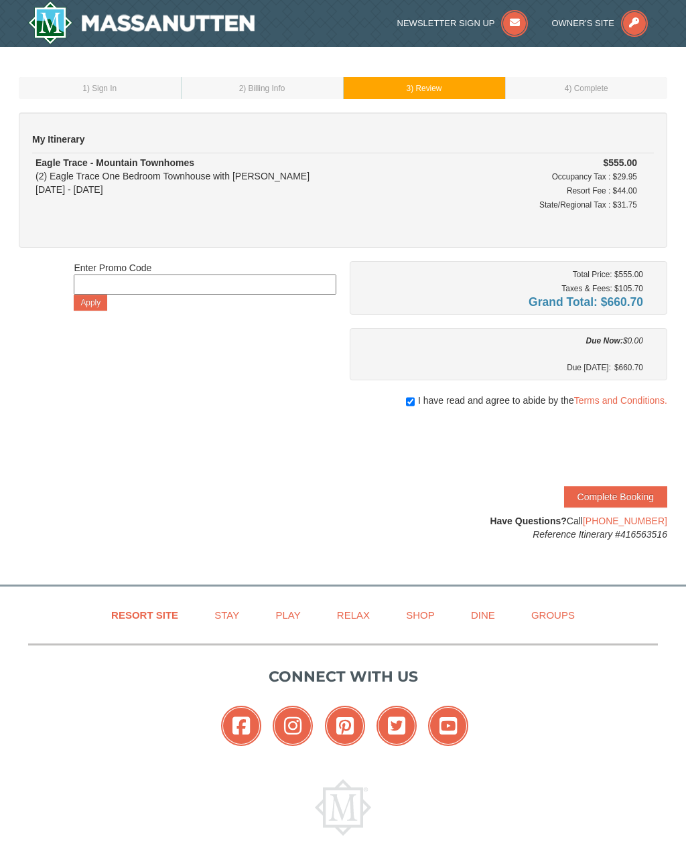
click at [309, 94] on td "2 ) Billing Info" at bounding box center [262, 88] width 162 height 22
click at [315, 98] on td "2 ) Billing Info" at bounding box center [262, 88] width 162 height 22
click at [635, 400] on link "Terms and Conditions." at bounding box center [620, 400] width 93 height 11
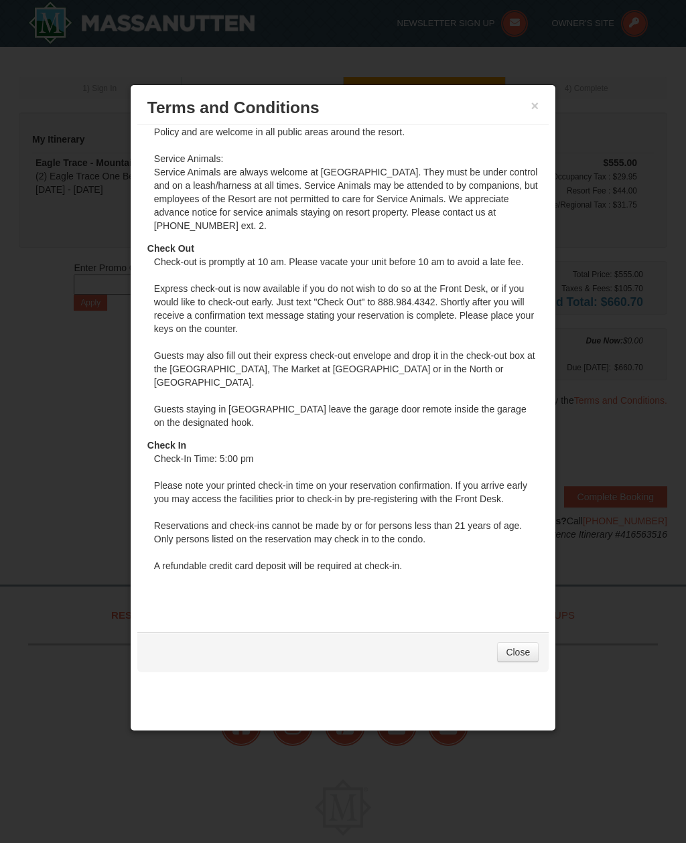
scroll to position [866, 0]
click at [132, 799] on div at bounding box center [343, 421] width 686 height 843
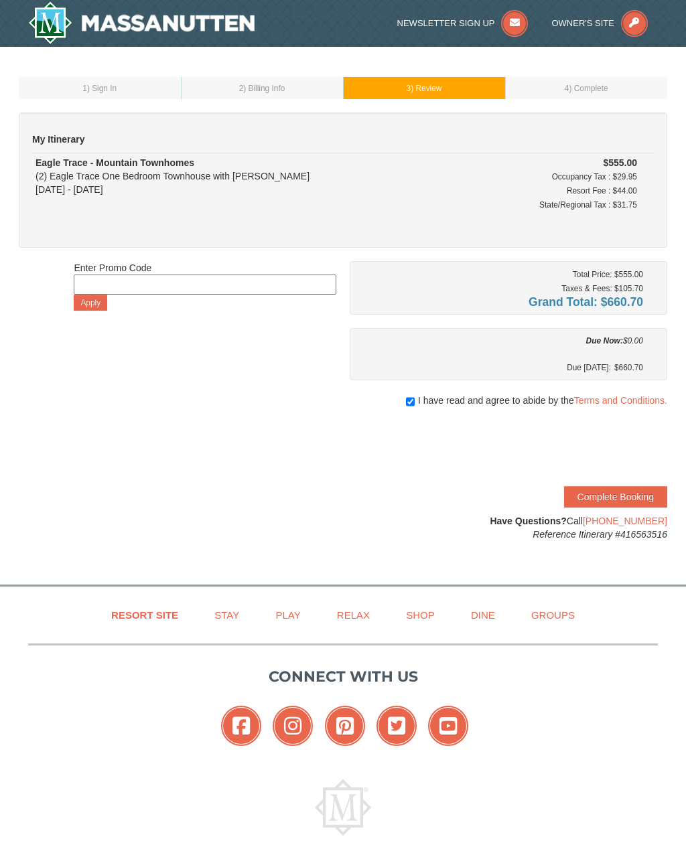
click at [614, 499] on button "Complete Booking" at bounding box center [615, 496] width 103 height 21
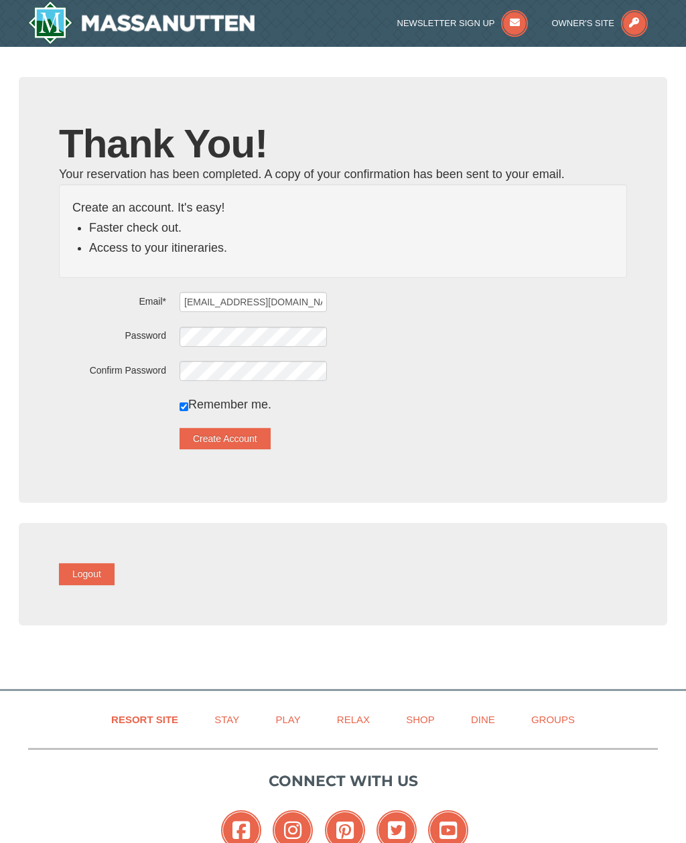
click at [265, 437] on button "Create Account" at bounding box center [224, 438] width 91 height 21
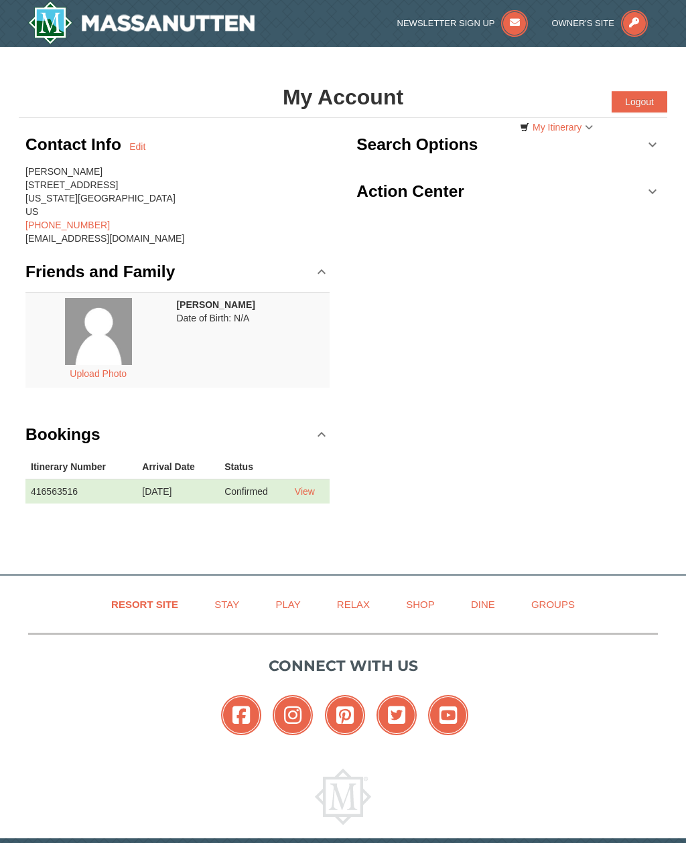
click at [322, 260] on link "Friends and Family" at bounding box center [177, 272] width 304 height 40
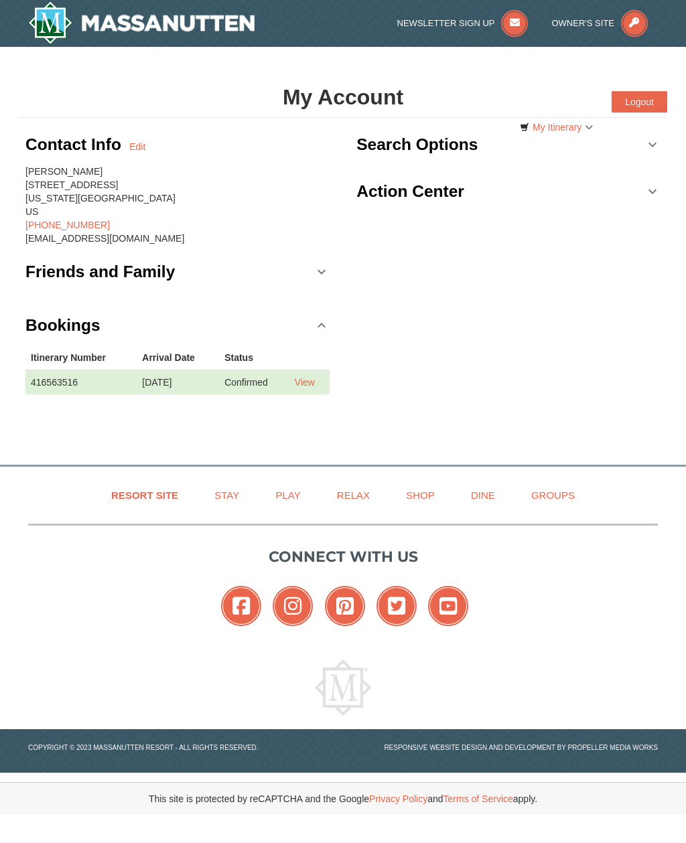
click at [315, 269] on link "Friends and Family" at bounding box center [177, 272] width 304 height 40
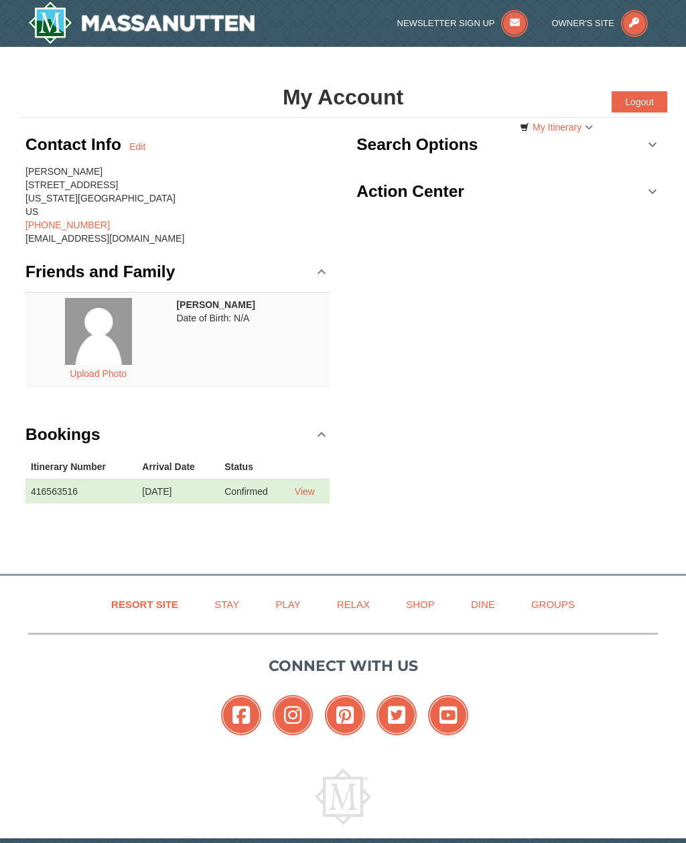
click at [319, 267] on link "Friends and Family" at bounding box center [177, 272] width 304 height 40
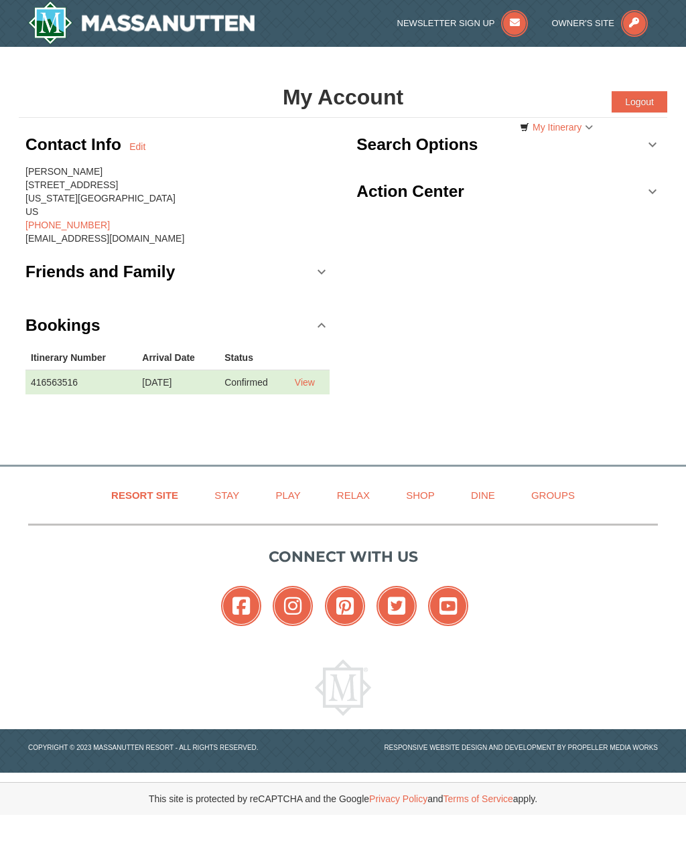
click at [313, 378] on link "View" at bounding box center [305, 382] width 20 height 11
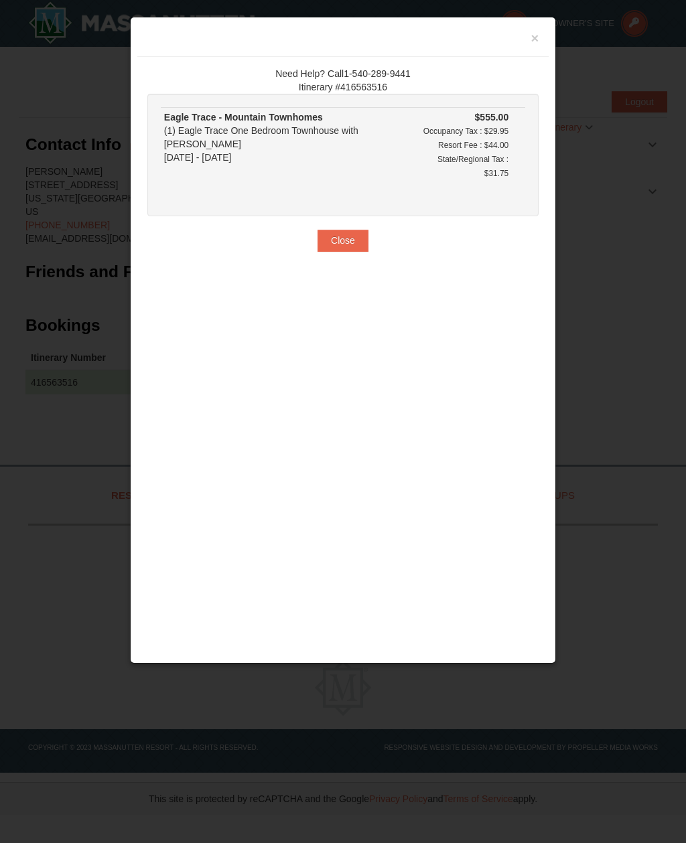
click at [550, 29] on div "× Need Help? Call1-540-289-9441 Itinerary #416563516 [GEOGRAPHIC_DATA] - [GEOGR…" at bounding box center [343, 340] width 426 height 647
click at [531, 44] on button "×" at bounding box center [535, 37] width 8 height 13
